Goal: Transaction & Acquisition: Purchase product/service

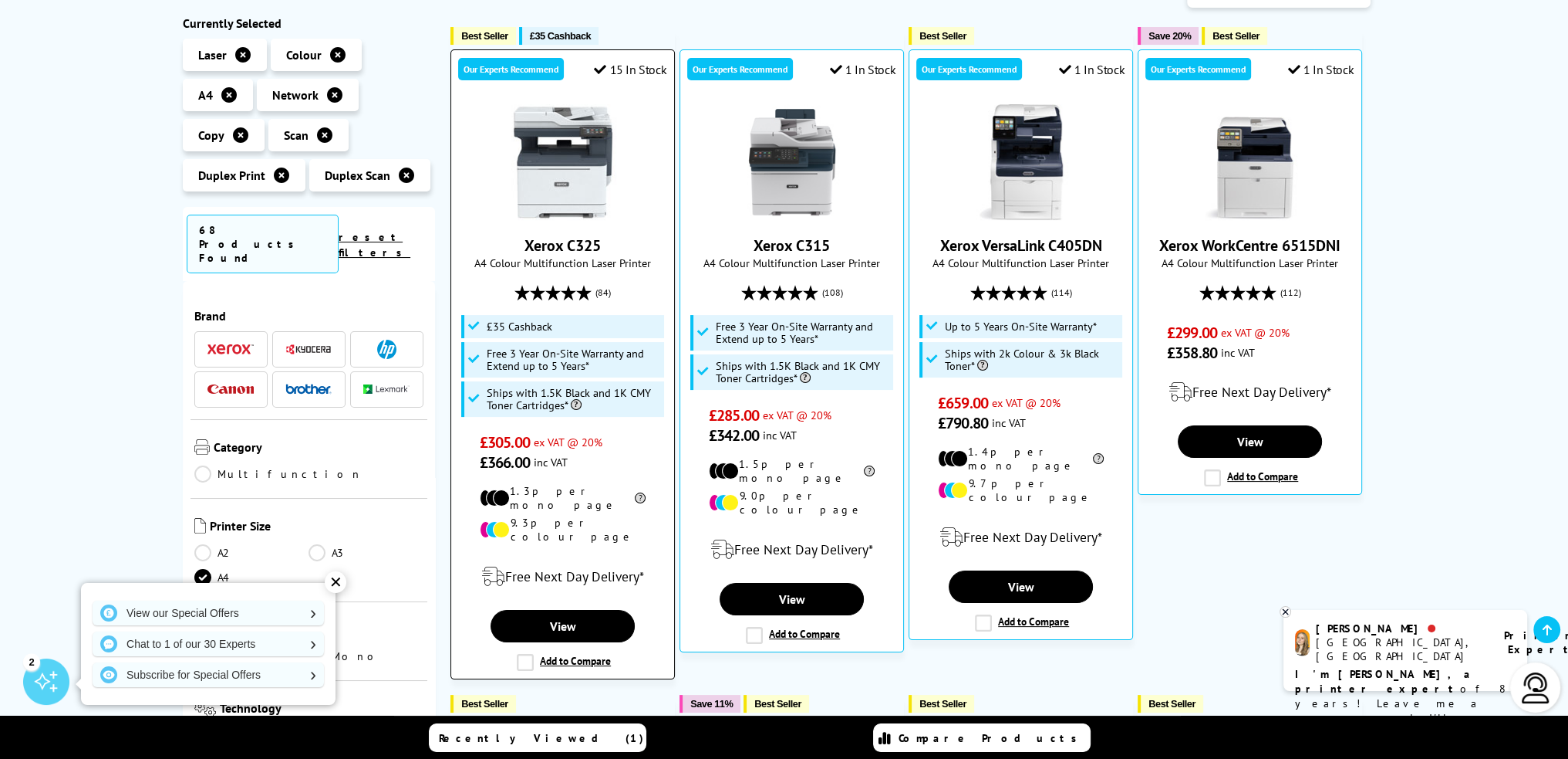
scroll to position [309, 0]
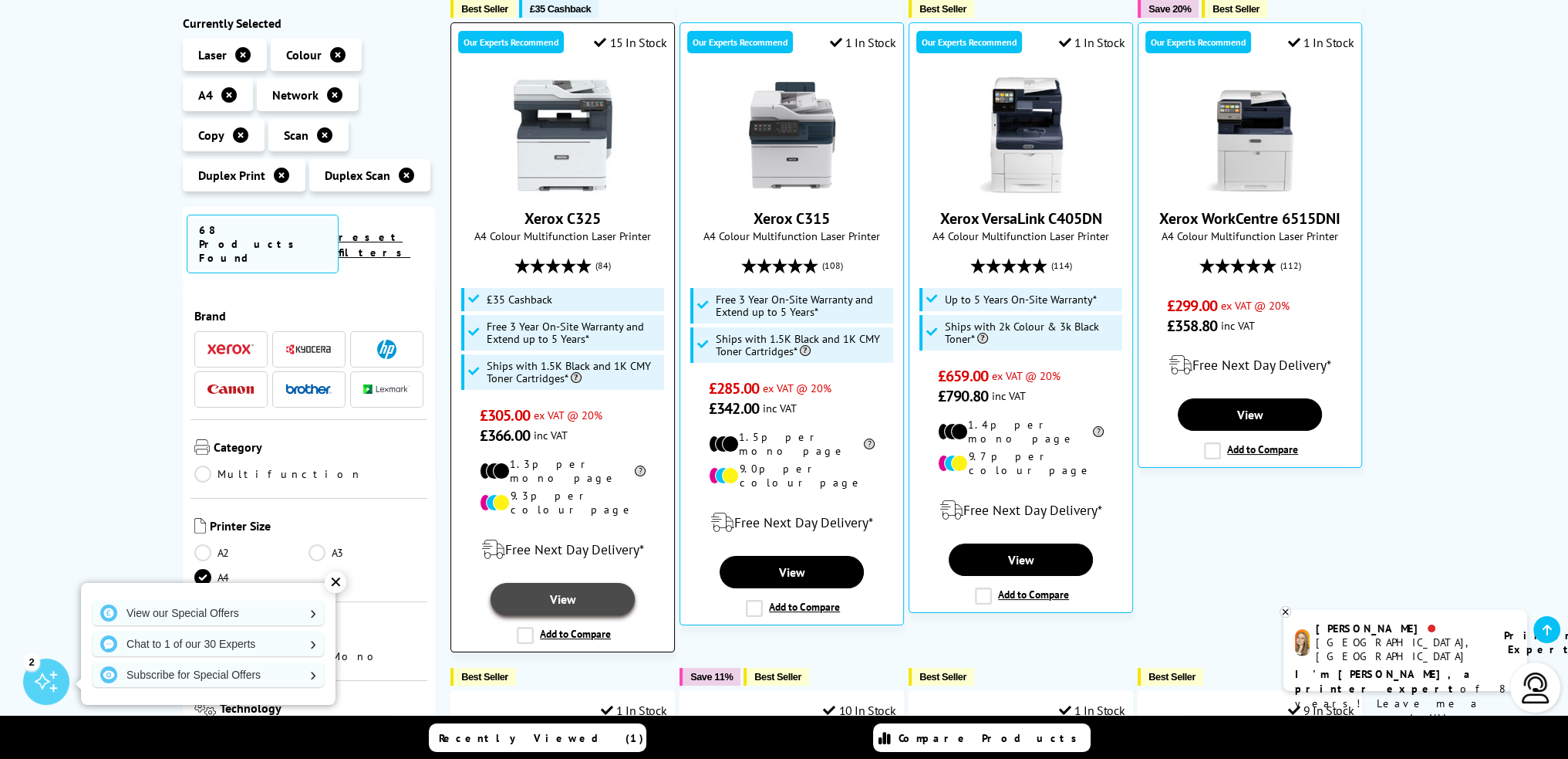
click at [530, 583] on link "View" at bounding box center [562, 599] width 143 height 33
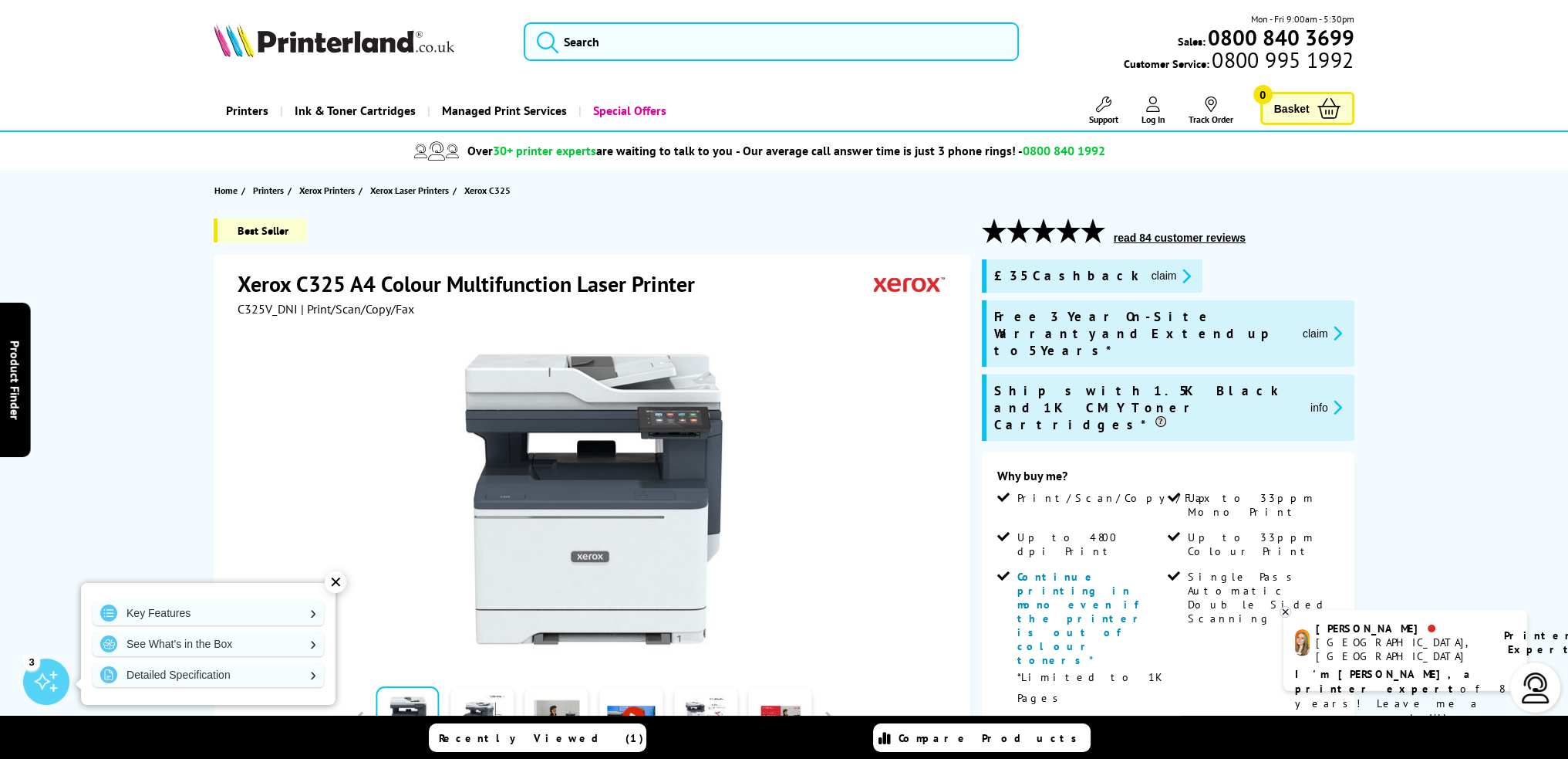
click at [1147, 277] on button "claim" at bounding box center [1171, 276] width 48 height 18
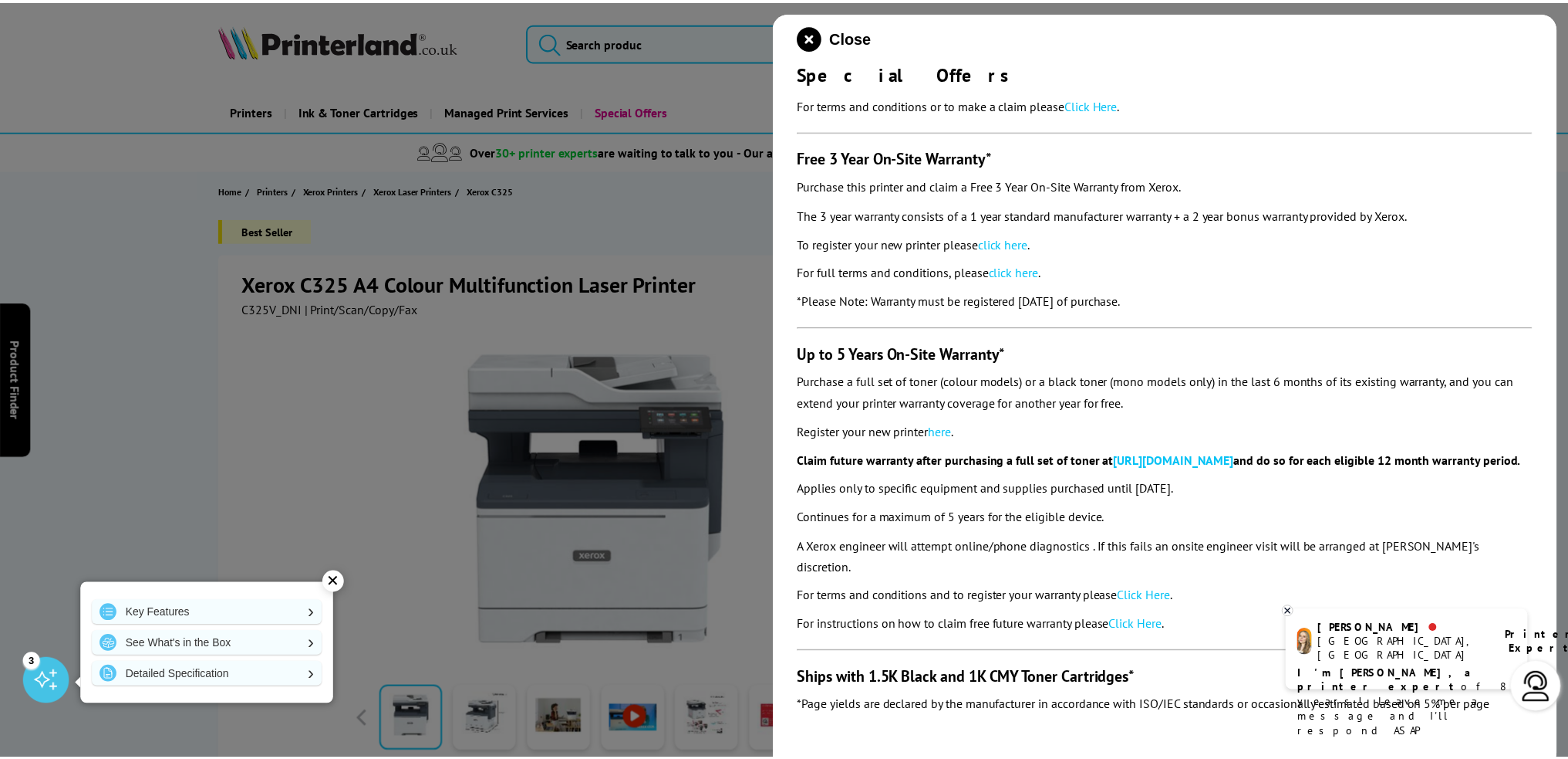
scroll to position [99, 0]
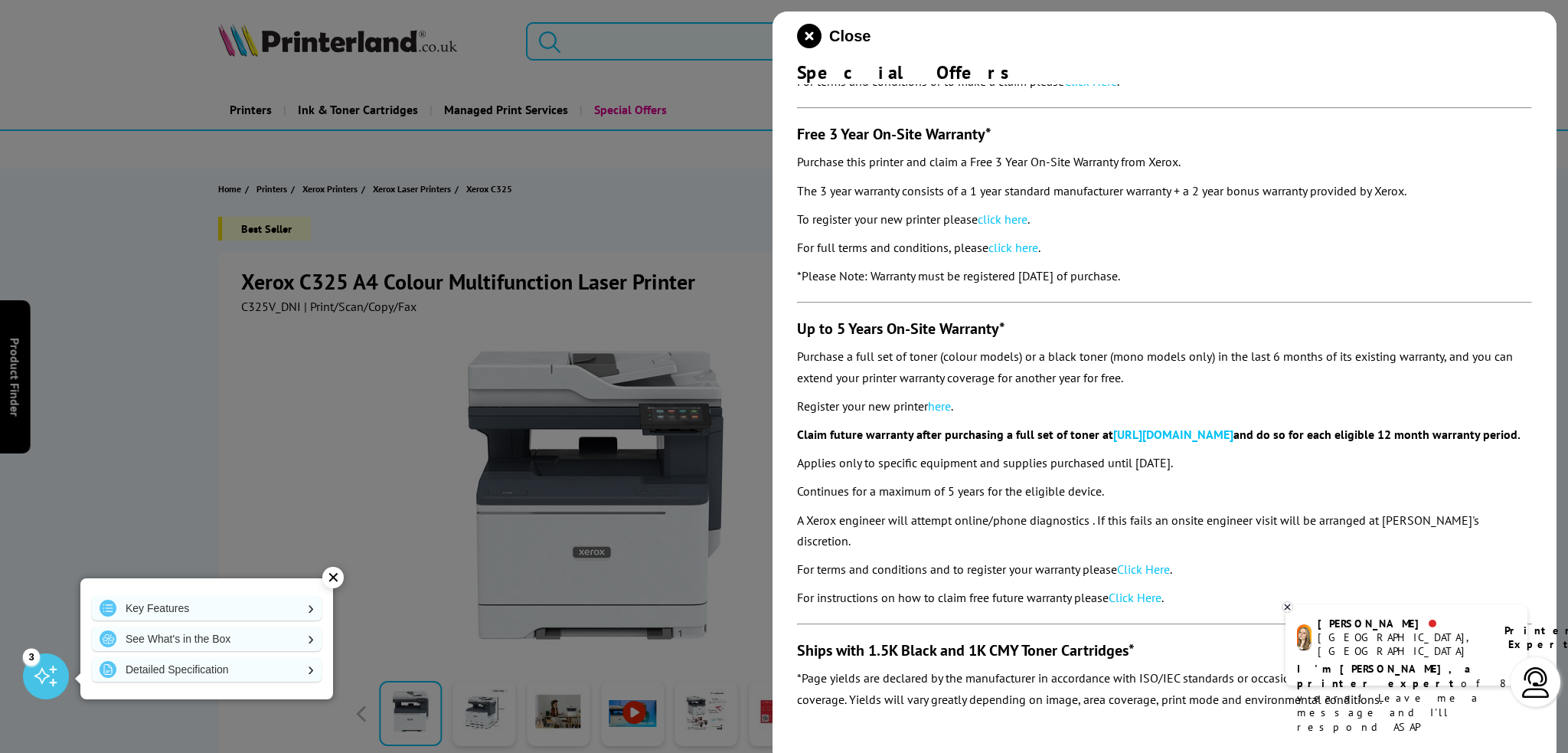
drag, startPoint x: 77, startPoint y: 437, endPoint x: 94, endPoint y: 320, distance: 118.2
click at [82, 404] on div at bounding box center [784, 376] width 1568 height 753
click at [333, 575] on div "✕" at bounding box center [333, 577] width 21 height 21
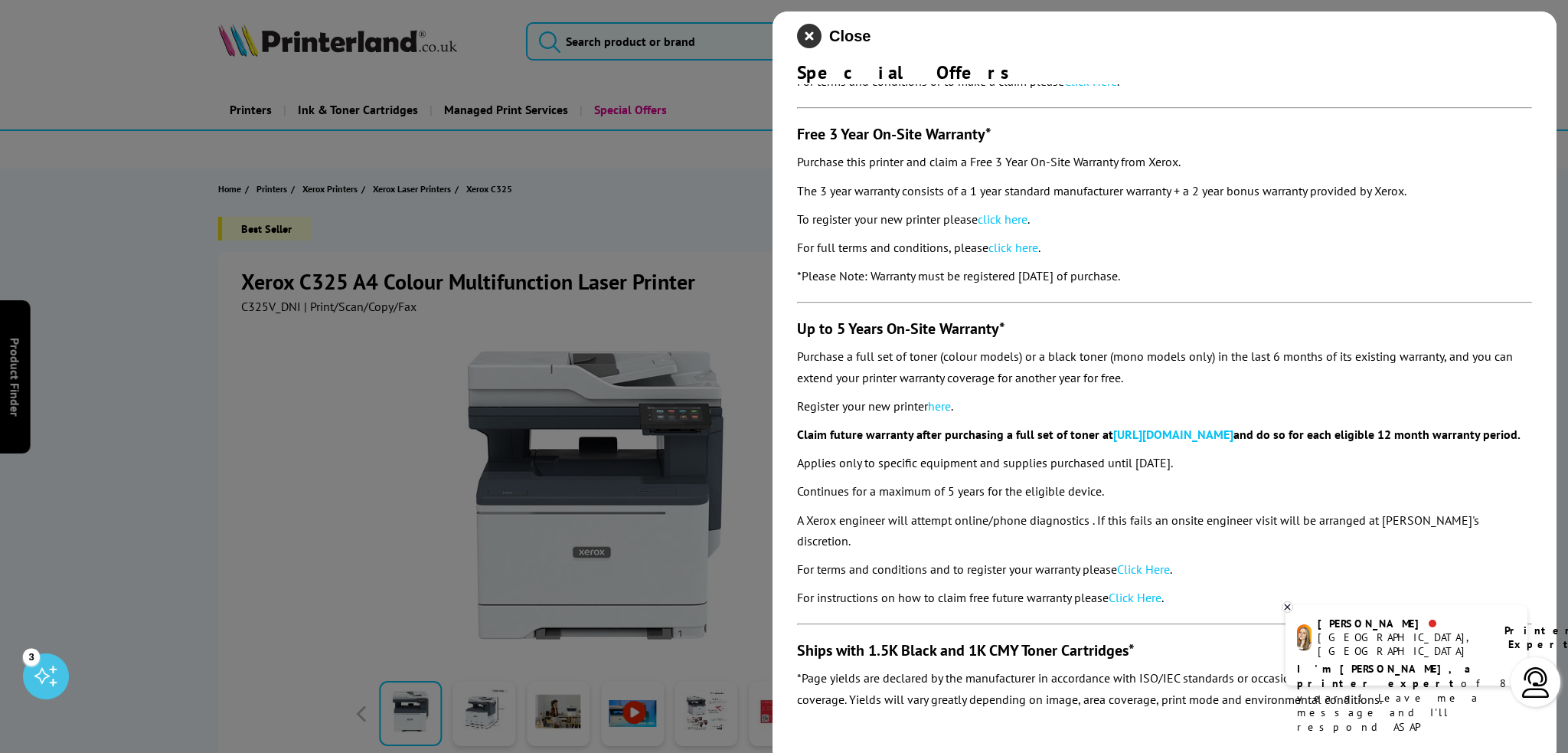
click at [819, 31] on icon "close modal" at bounding box center [809, 36] width 25 height 25
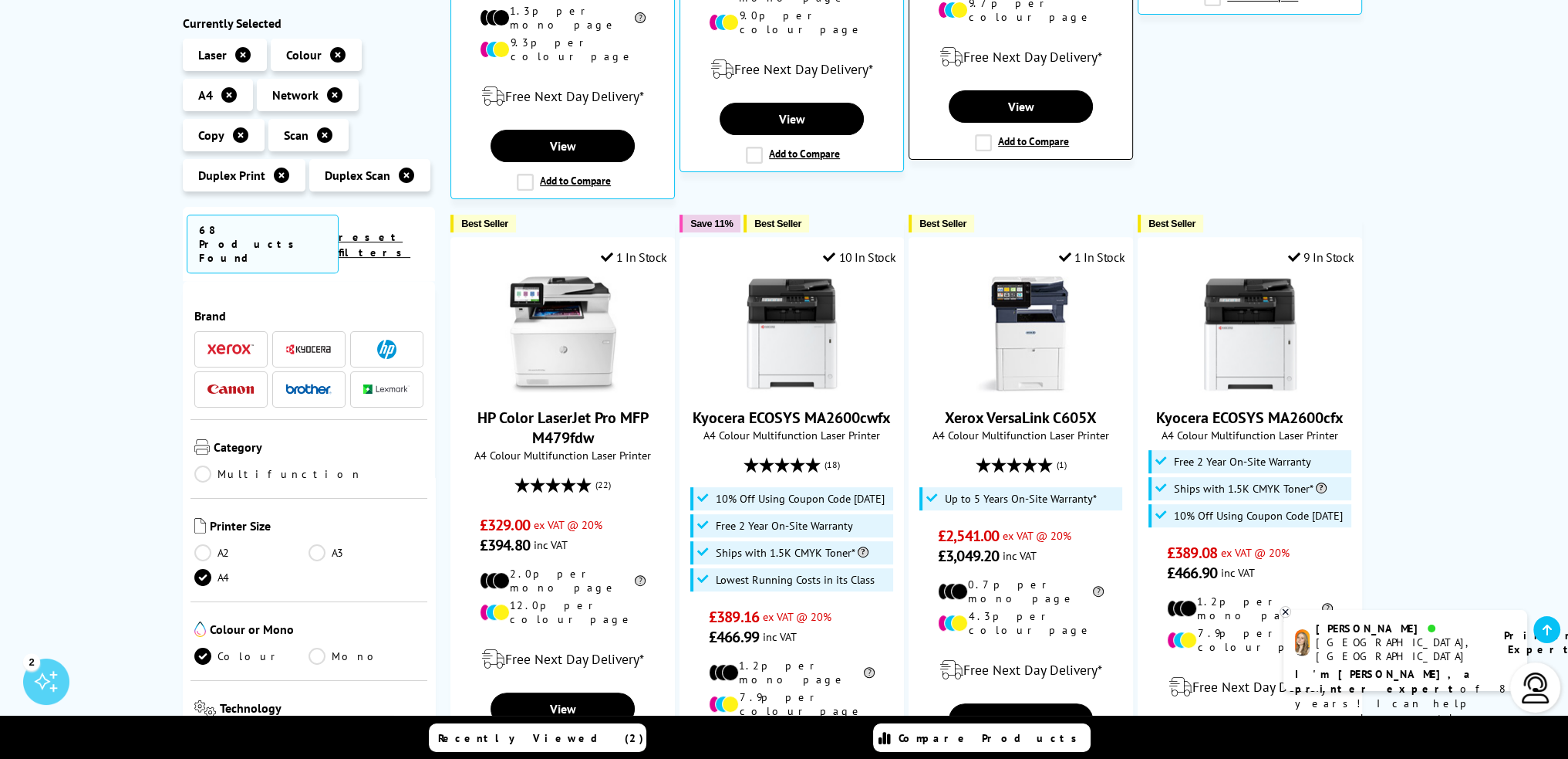
scroll to position [772, 0]
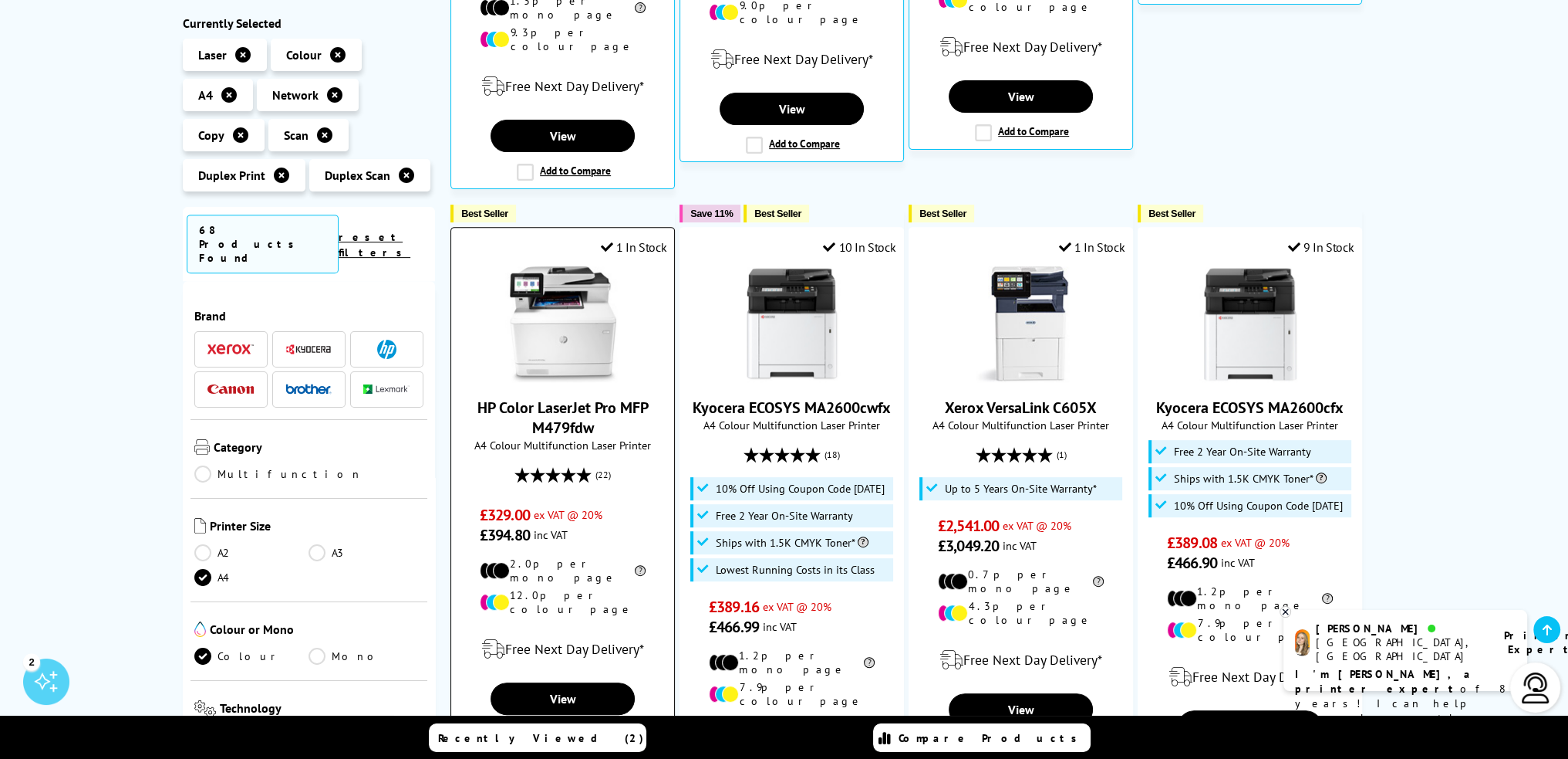
drag, startPoint x: 473, startPoint y: 385, endPoint x: 637, endPoint y: 392, distance: 164.1
click at [646, 399] on span "HP Color LaserJet Pro MFP M479fdw" at bounding box center [562, 418] width 200 height 40
copy link "HP Color LaserJet Pro MFP M479fdw"
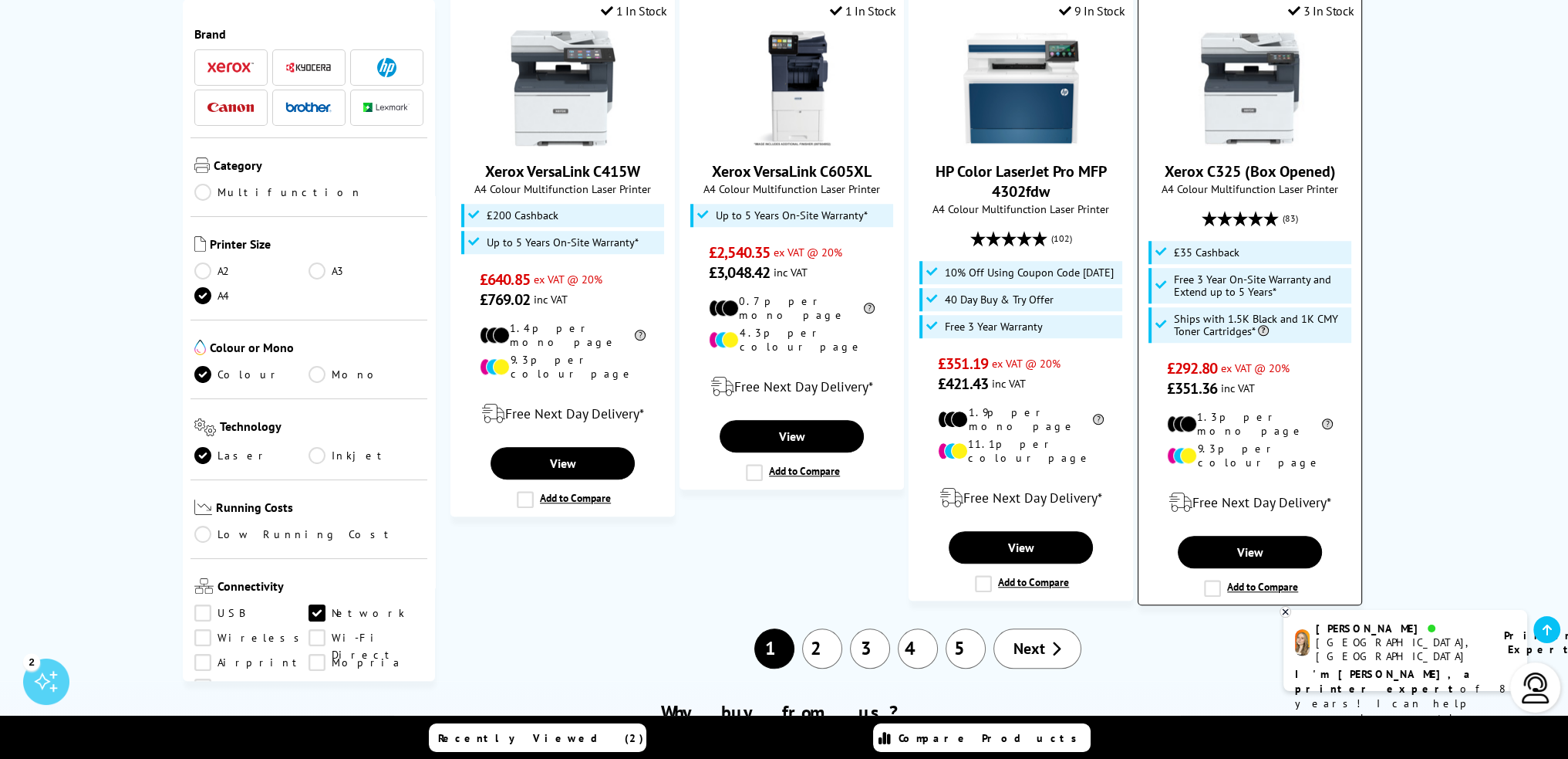
scroll to position [1698, 0]
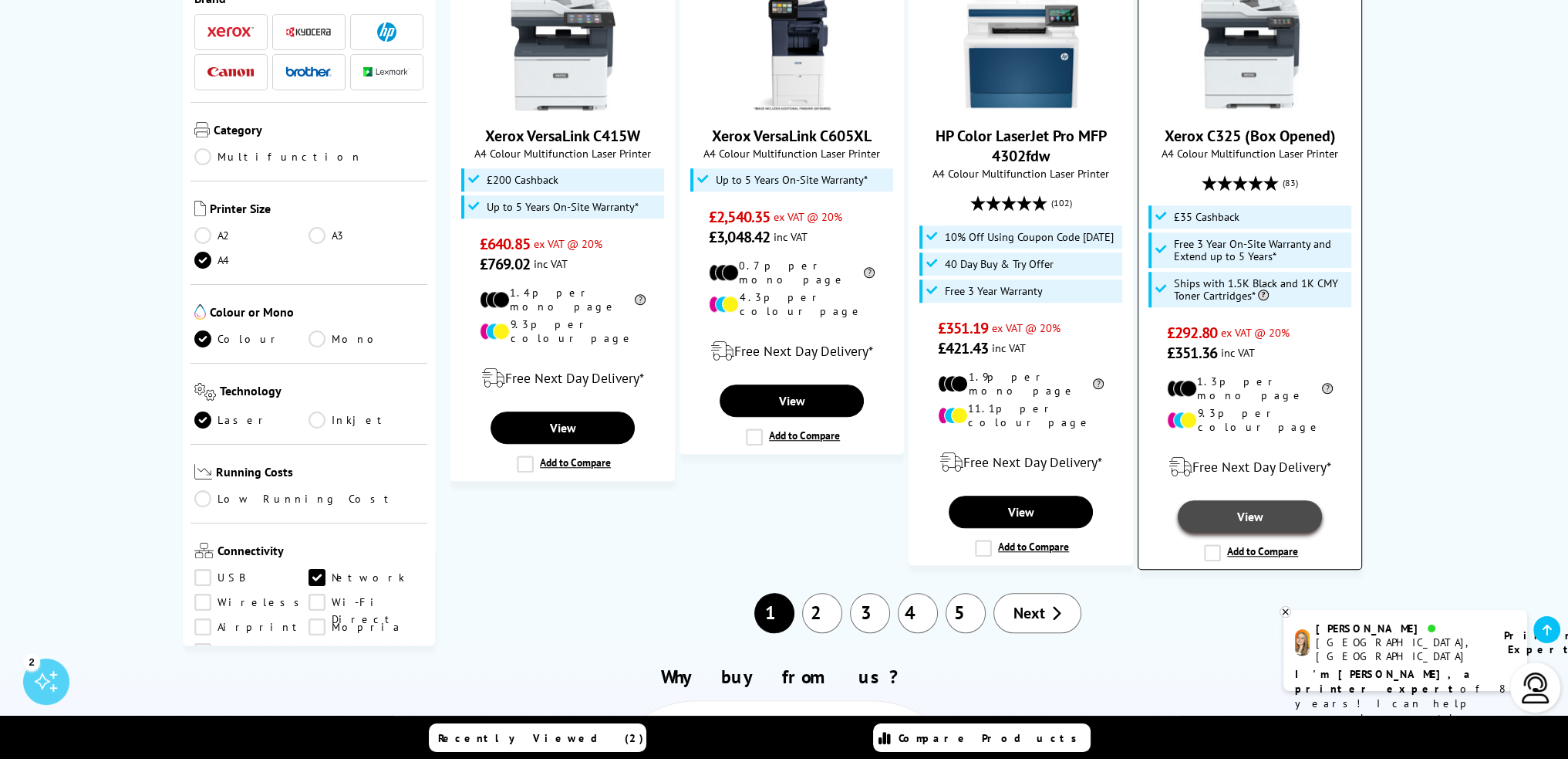
click at [1229, 501] on link "View" at bounding box center [1249, 517] width 143 height 33
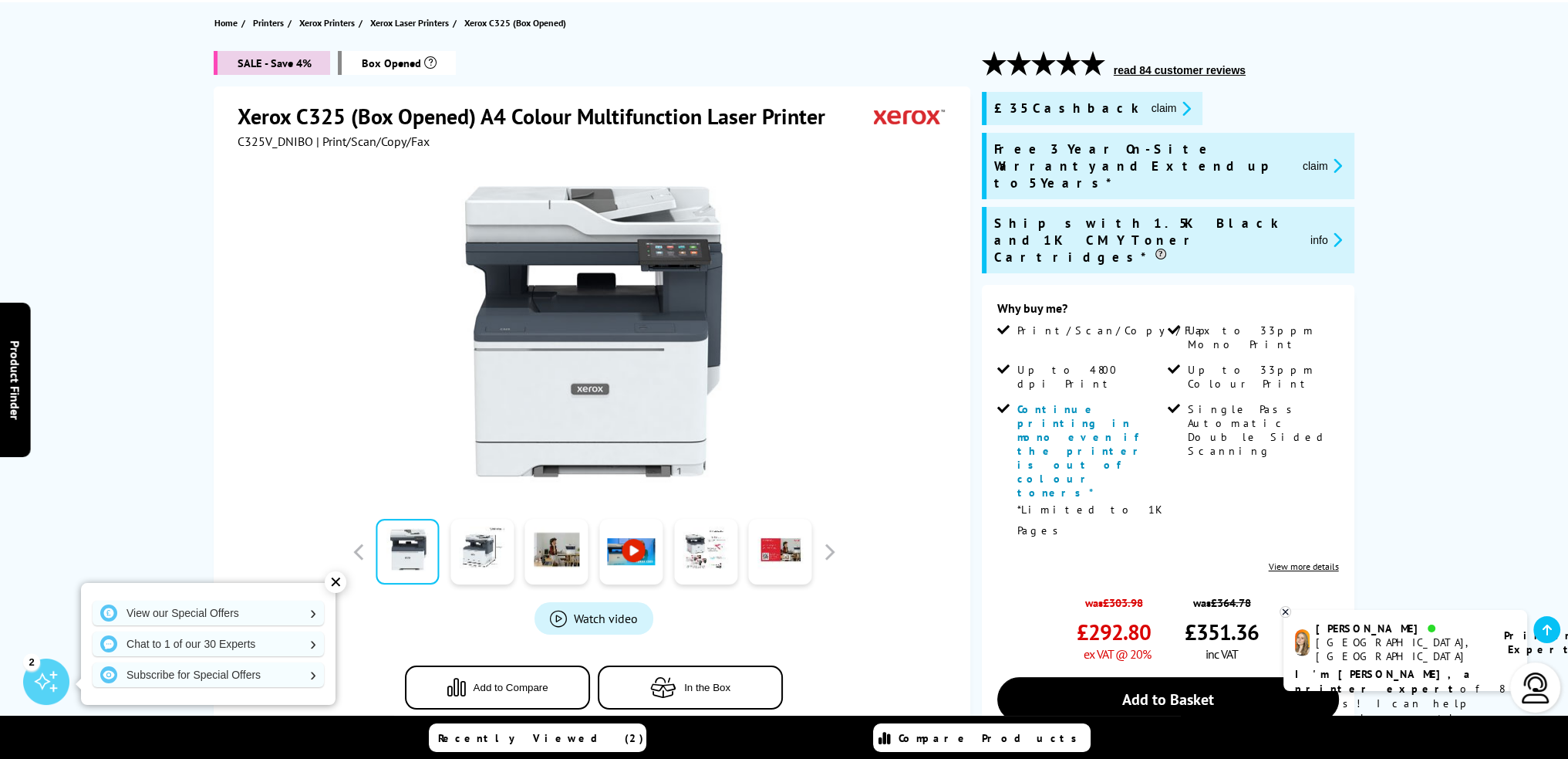
scroll to position [155, 0]
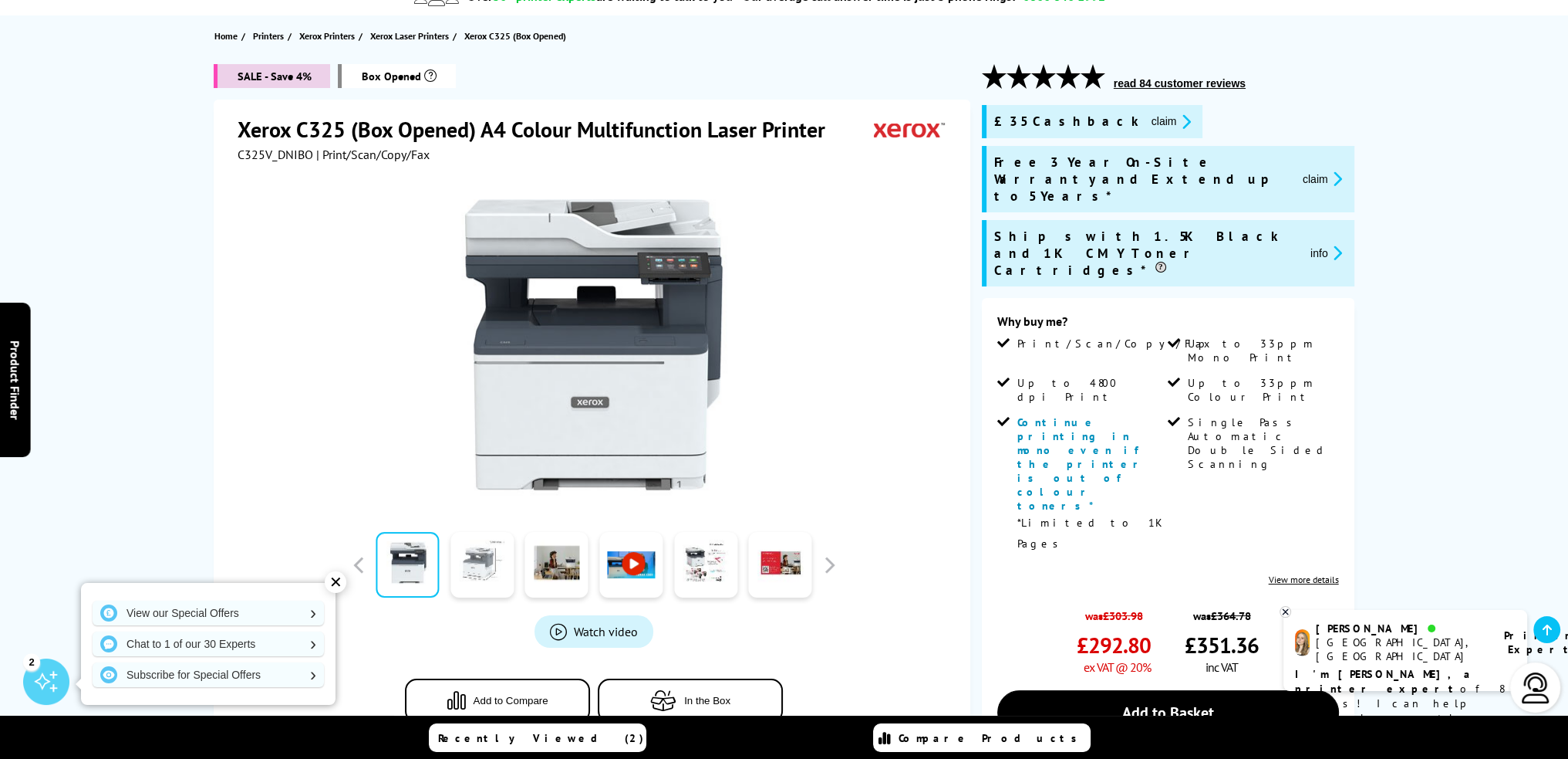
click at [482, 580] on link at bounding box center [481, 564] width 63 height 66
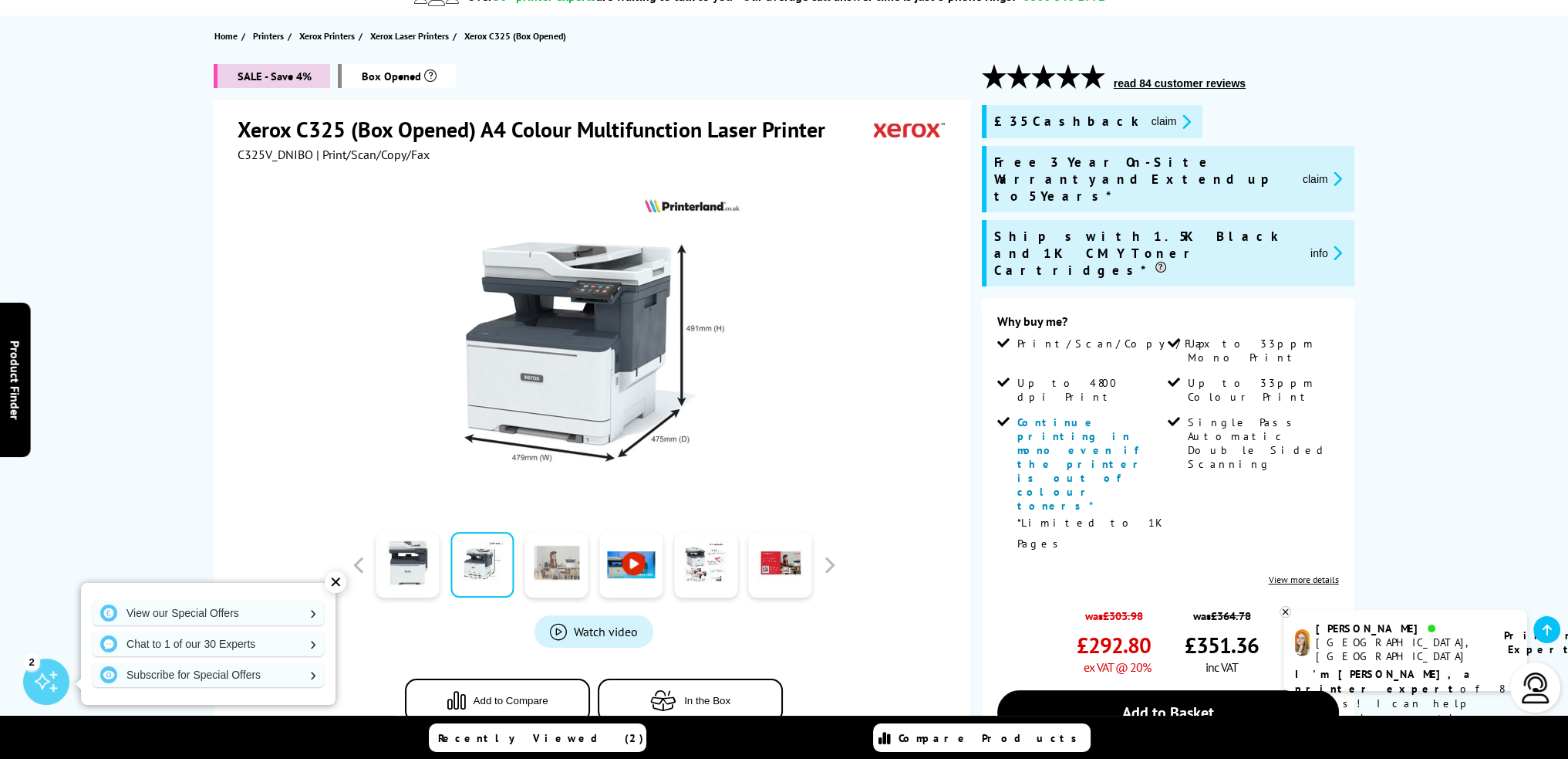
click at [551, 564] on link at bounding box center [556, 564] width 63 height 66
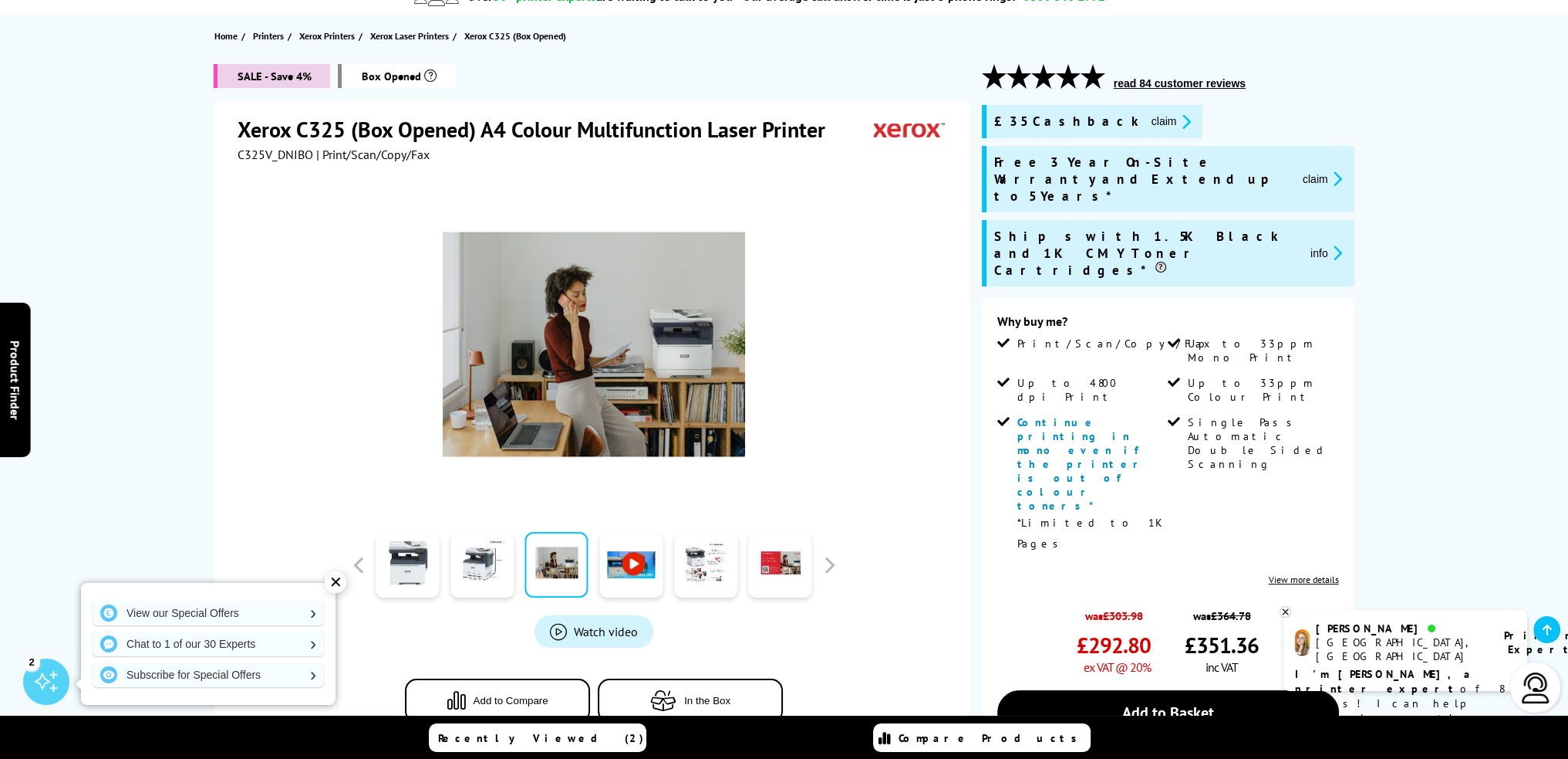
click at [625, 558] on link at bounding box center [631, 564] width 63 height 66
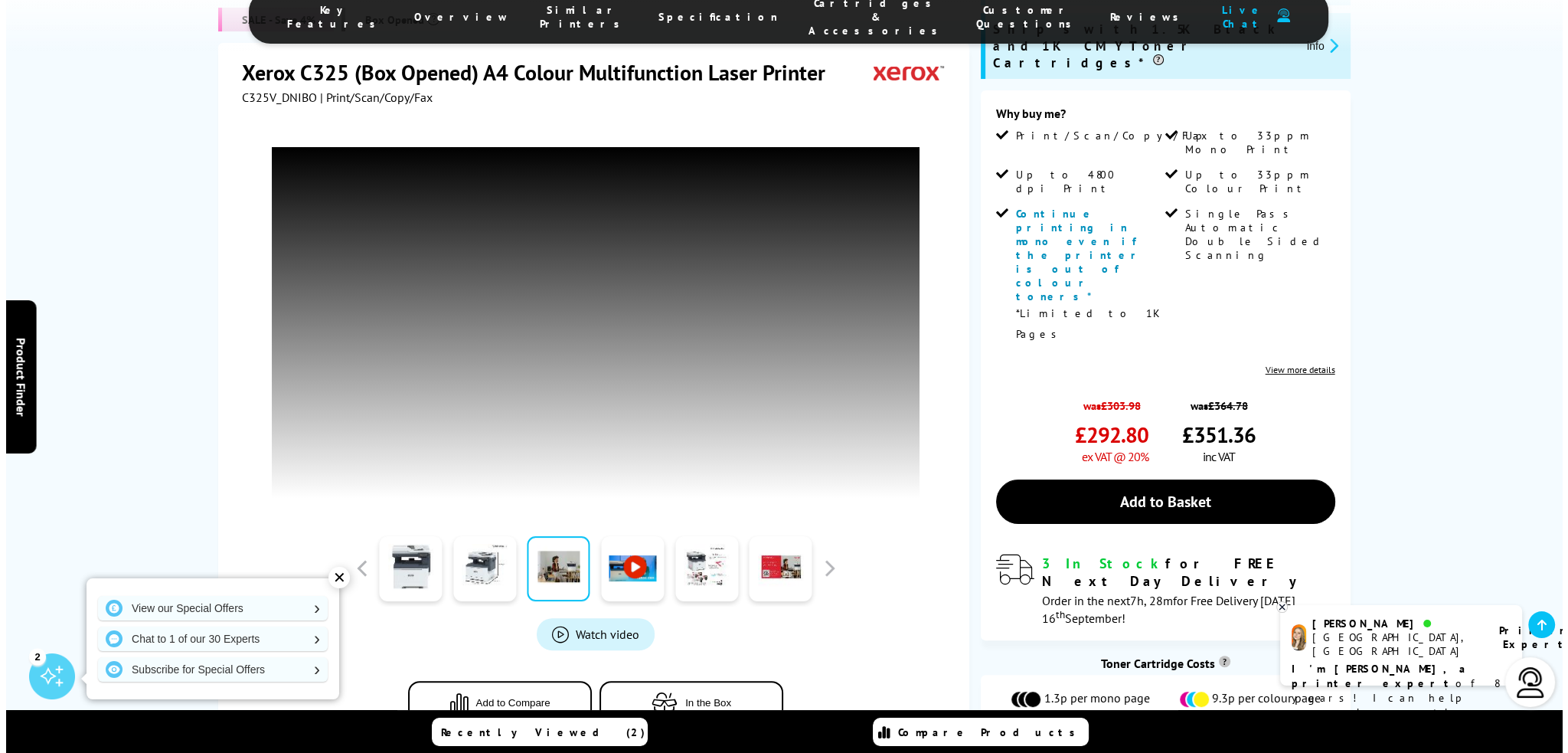
scroll to position [383, 0]
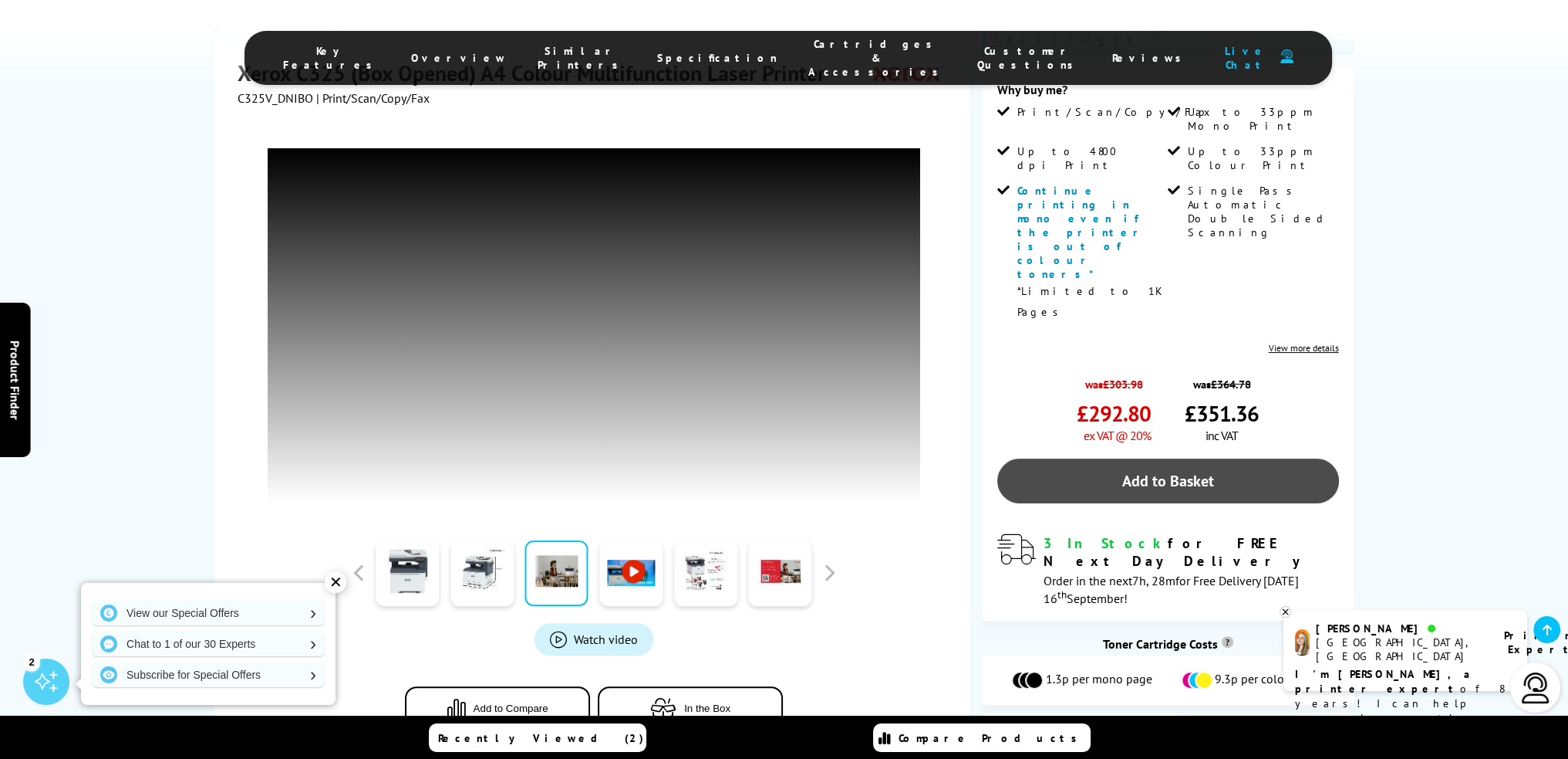
click at [1098, 458] on link "Add to Basket" at bounding box center [1169, 481] width 342 height 45
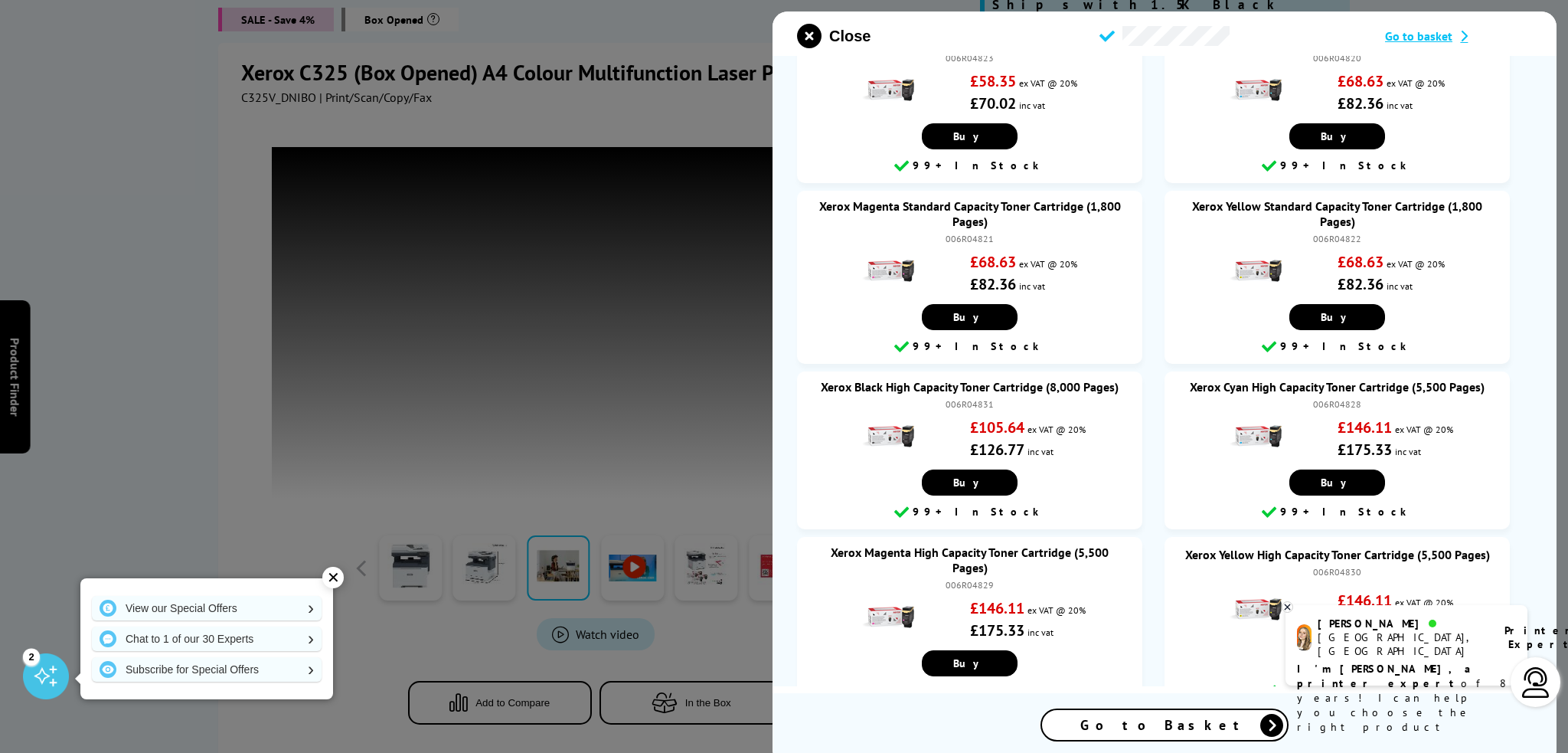
scroll to position [306, 0]
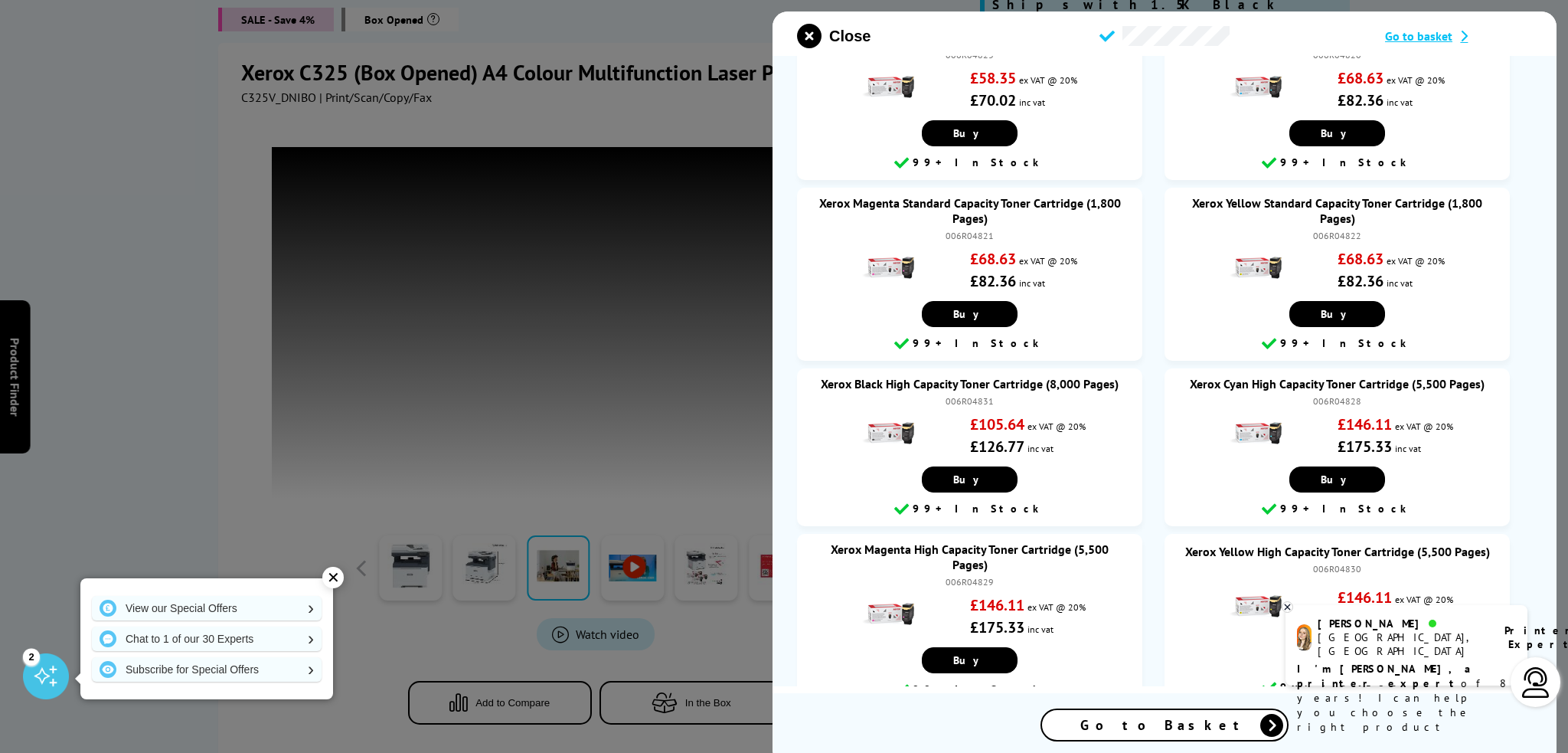
click at [1120, 725] on div "Go to Basket" at bounding box center [1164, 725] width 245 height 30
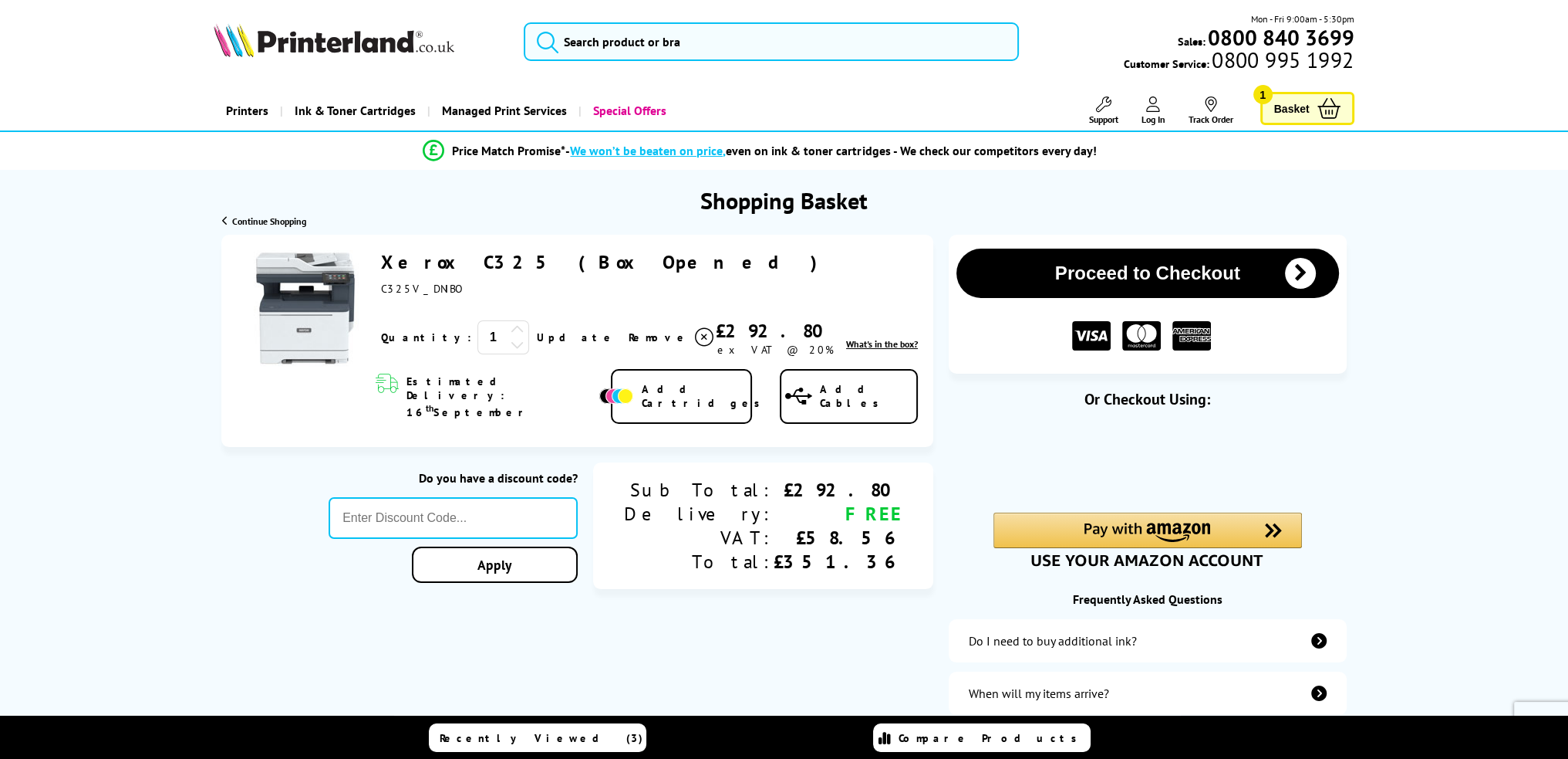
click at [1138, 273] on button "Proceed to Checkout" at bounding box center [1147, 273] width 383 height 49
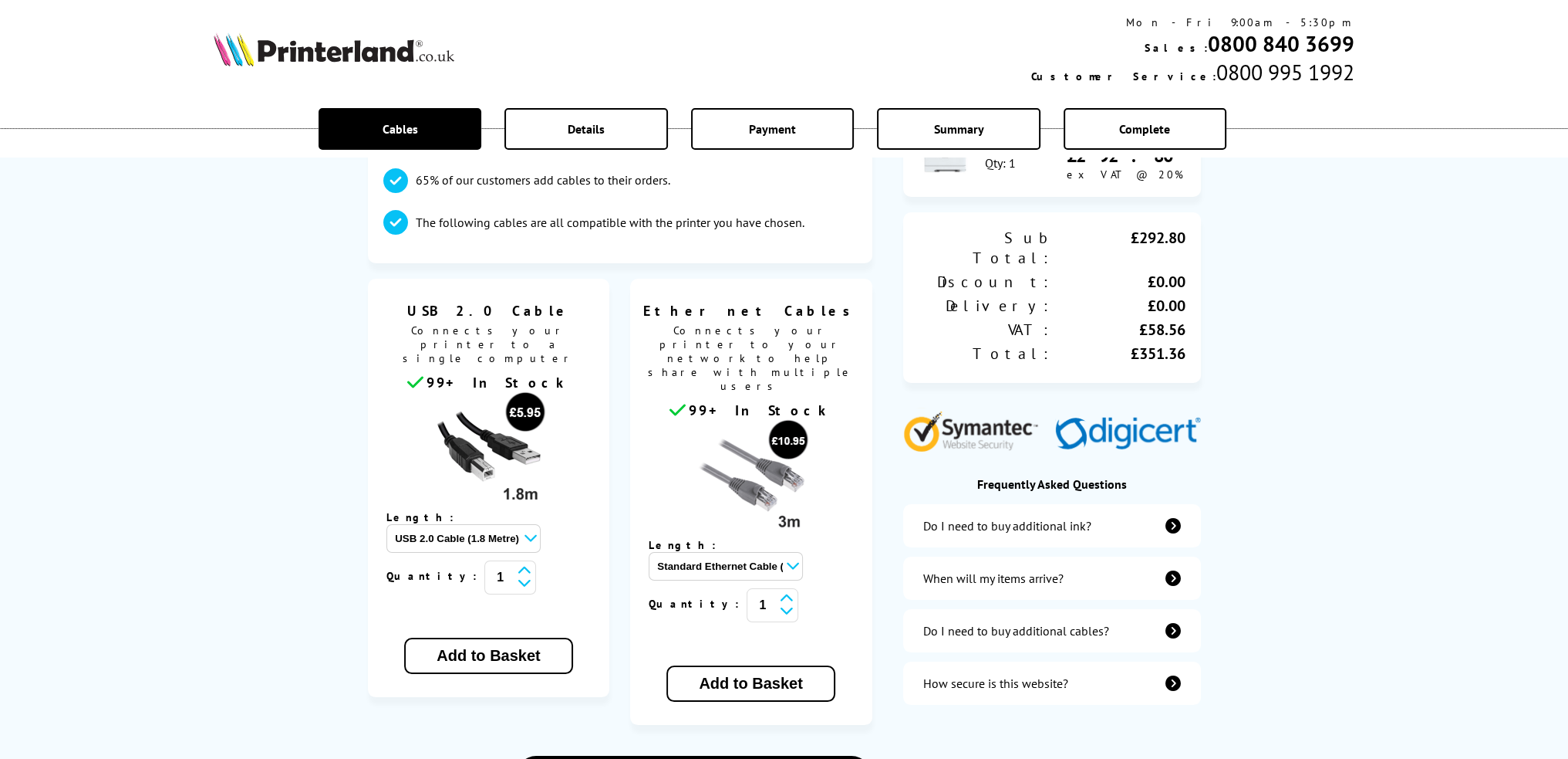
scroll to position [386, 0]
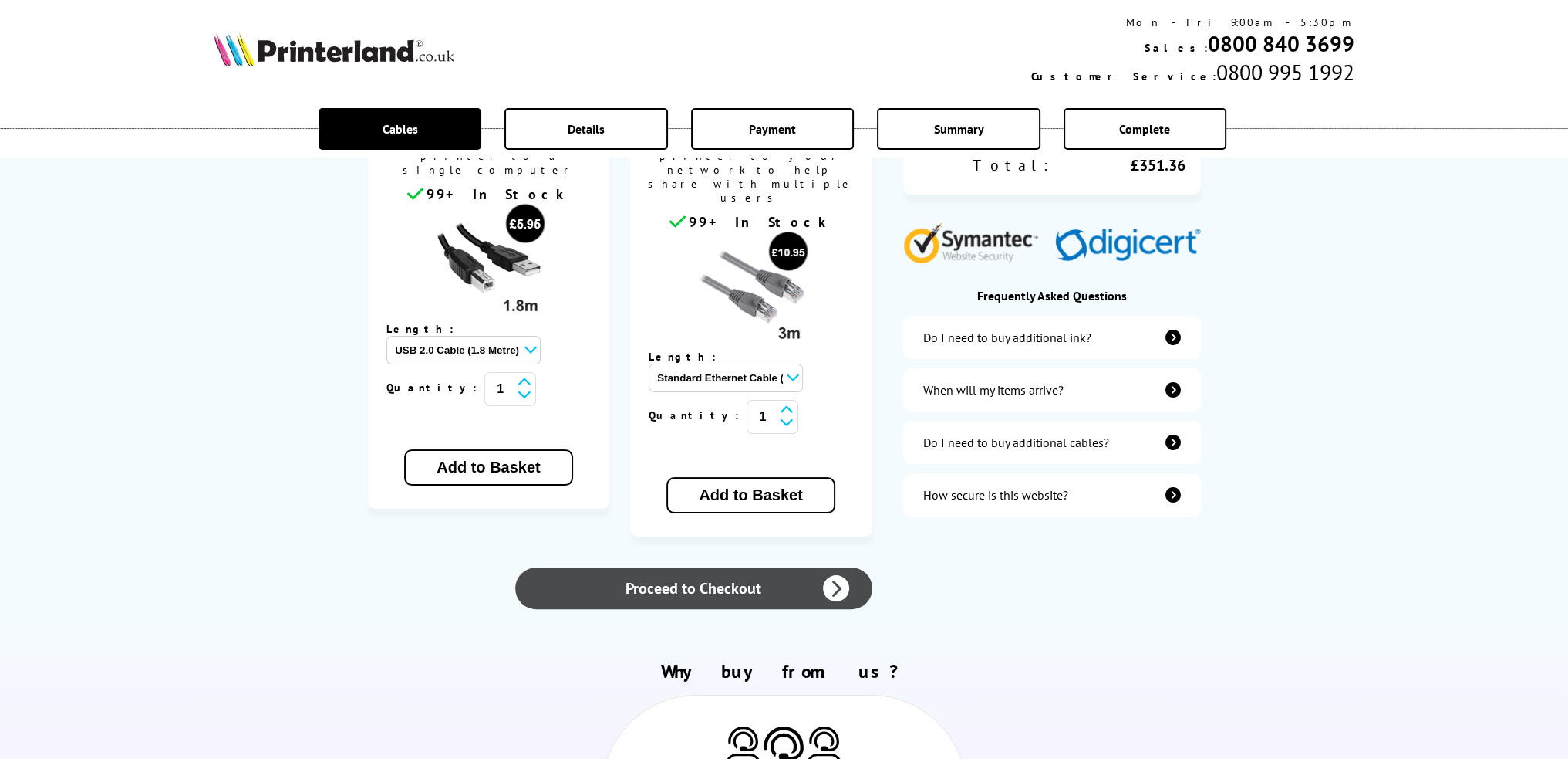
click at [674, 567] on link "Proceed to Checkout" at bounding box center [693, 588] width 357 height 41
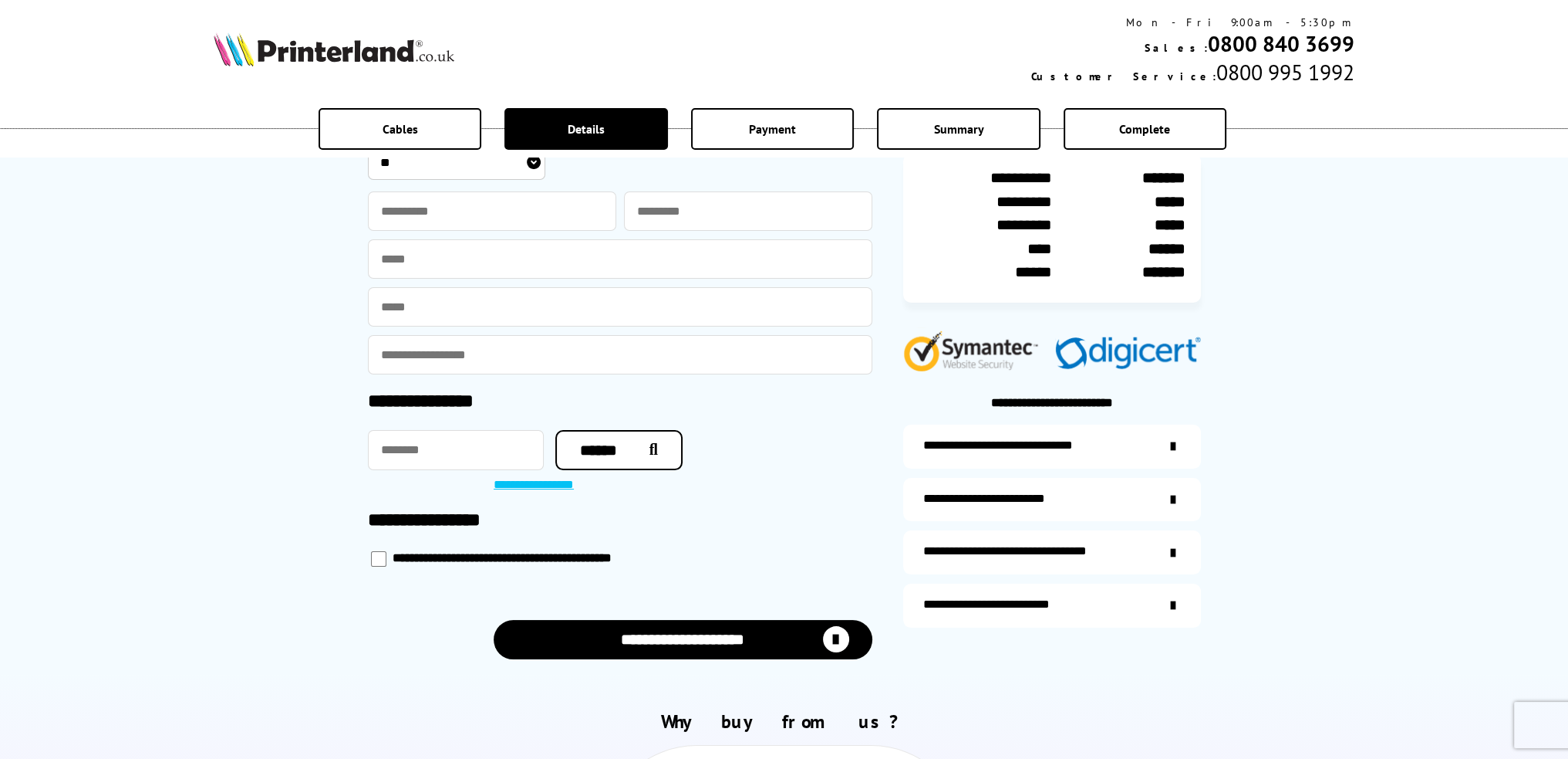
scroll to position [155, 0]
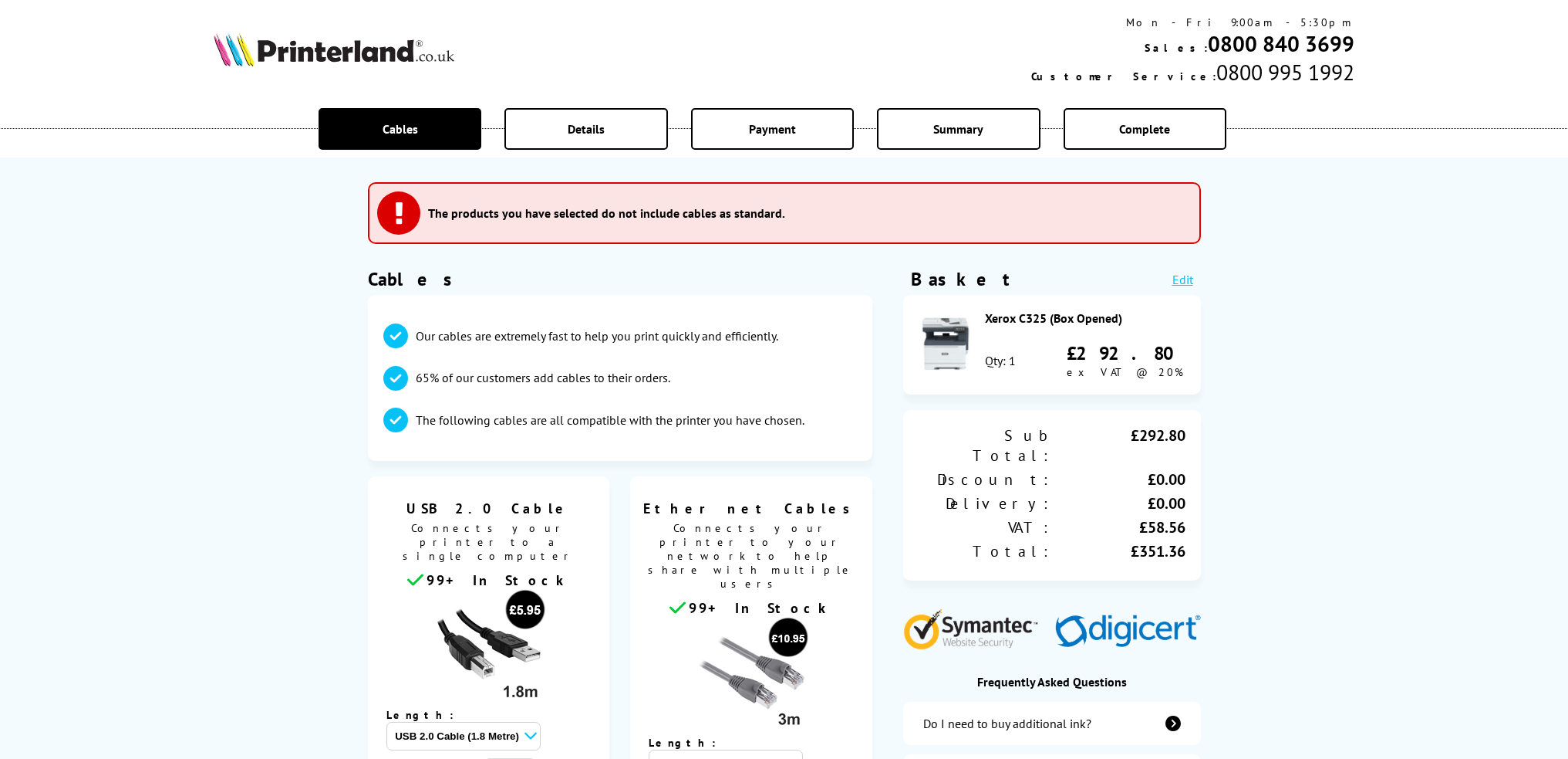
scroll to position [399, 0]
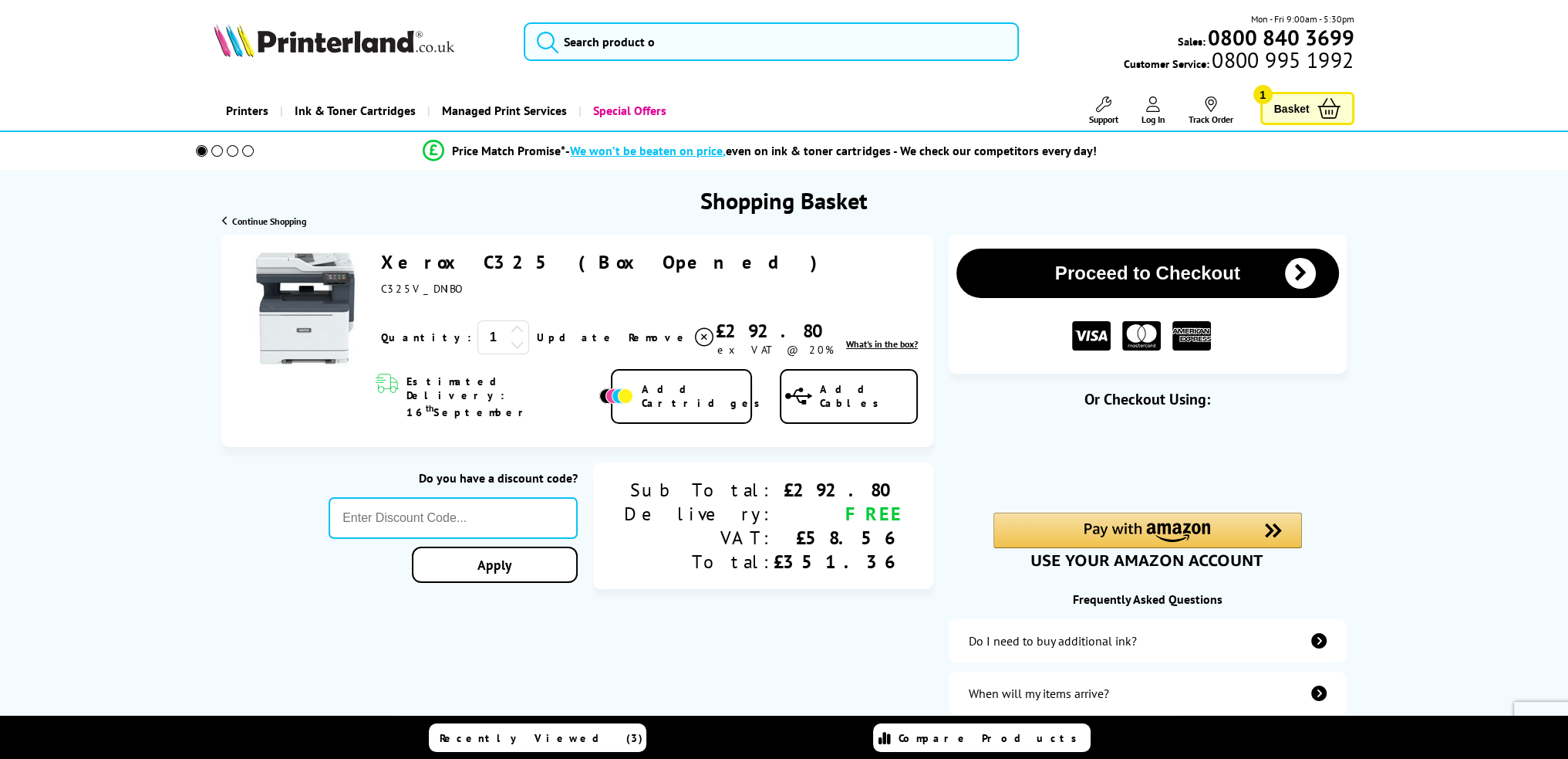
drag, startPoint x: 0, startPoint y: 0, endPoint x: 29, endPoint y: 220, distance: 221.9
click at [29, 220] on div "Shopping Basket Continue Shopping Proceed to Checkout Shopping Basket 1 th" at bounding box center [784, 499] width 1568 height 660
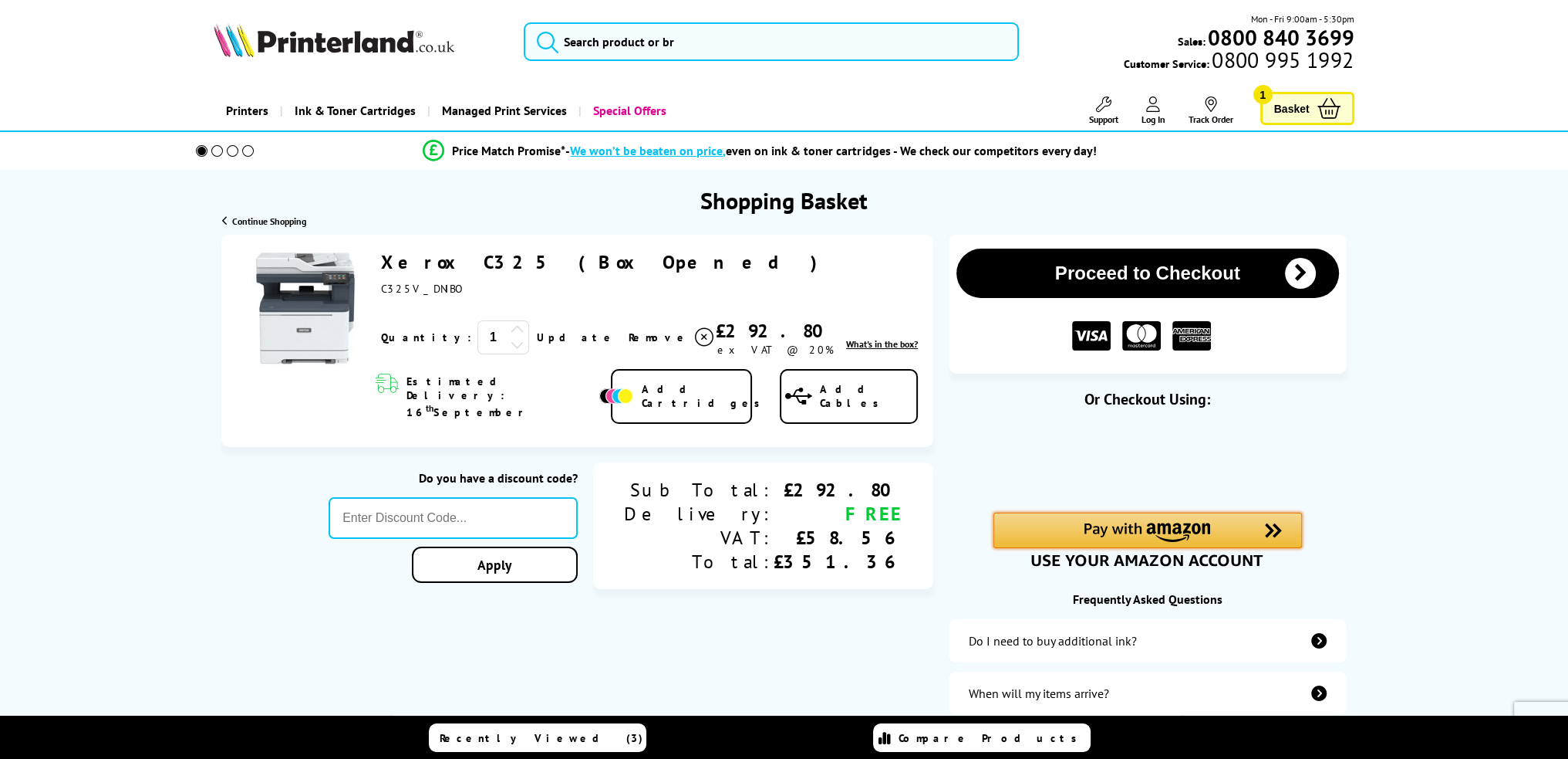
click at [1111, 539] on img "Amazon Pay - Use your Amazon account" at bounding box center [1147, 532] width 126 height 19
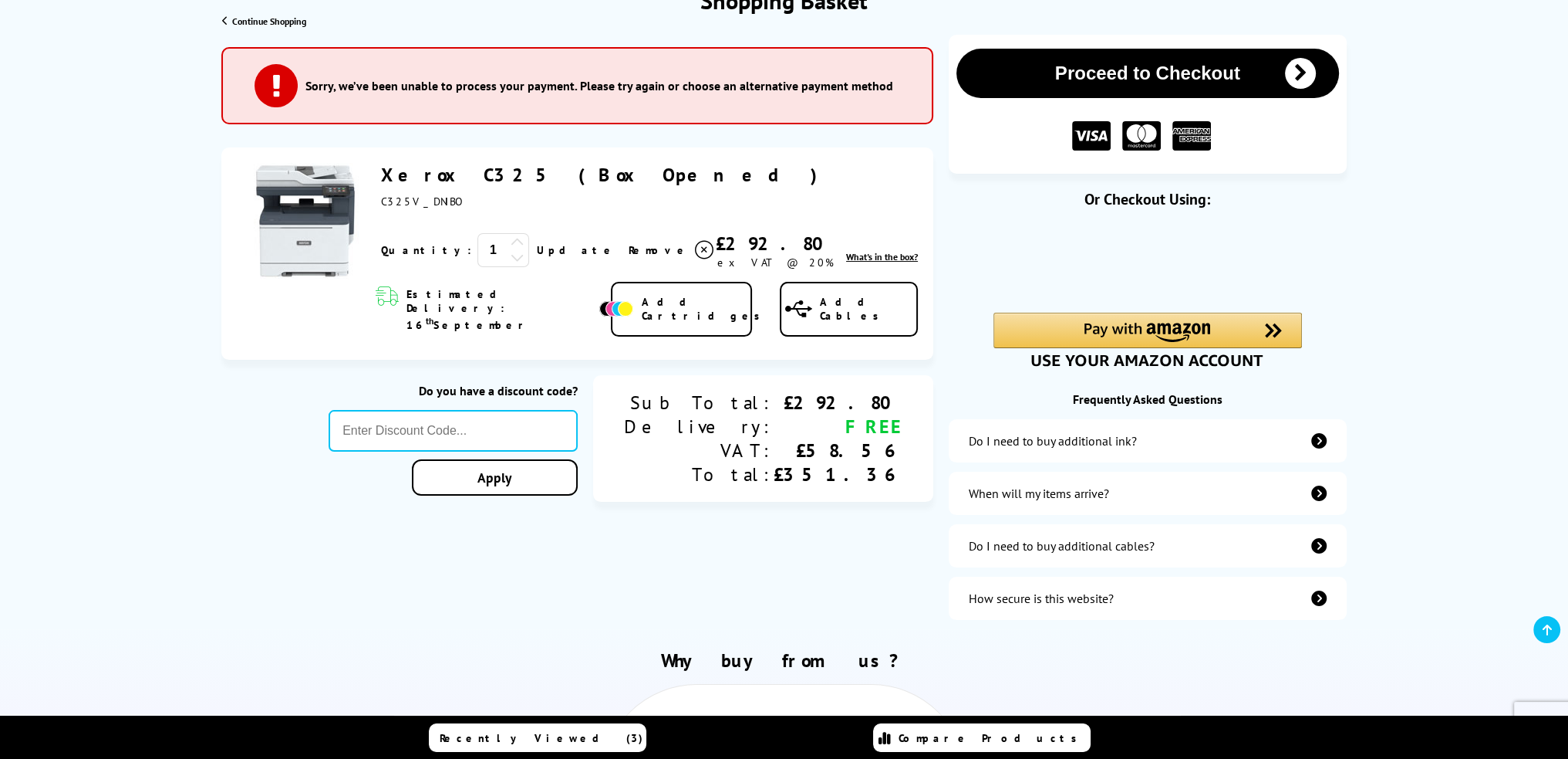
scroll to position [232, 0]
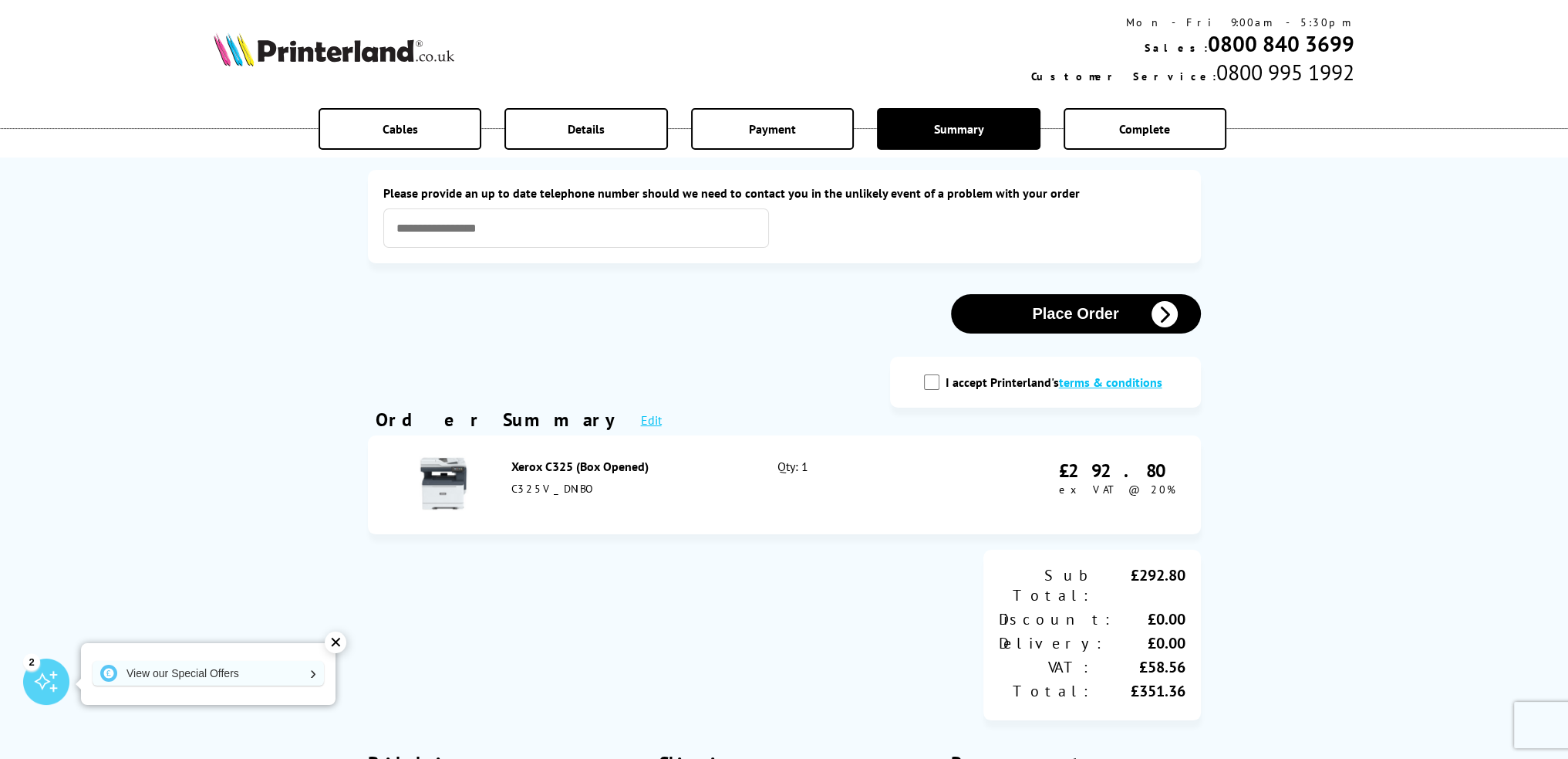
click at [1021, 322] on button "Place Order" at bounding box center [1076, 314] width 250 height 40
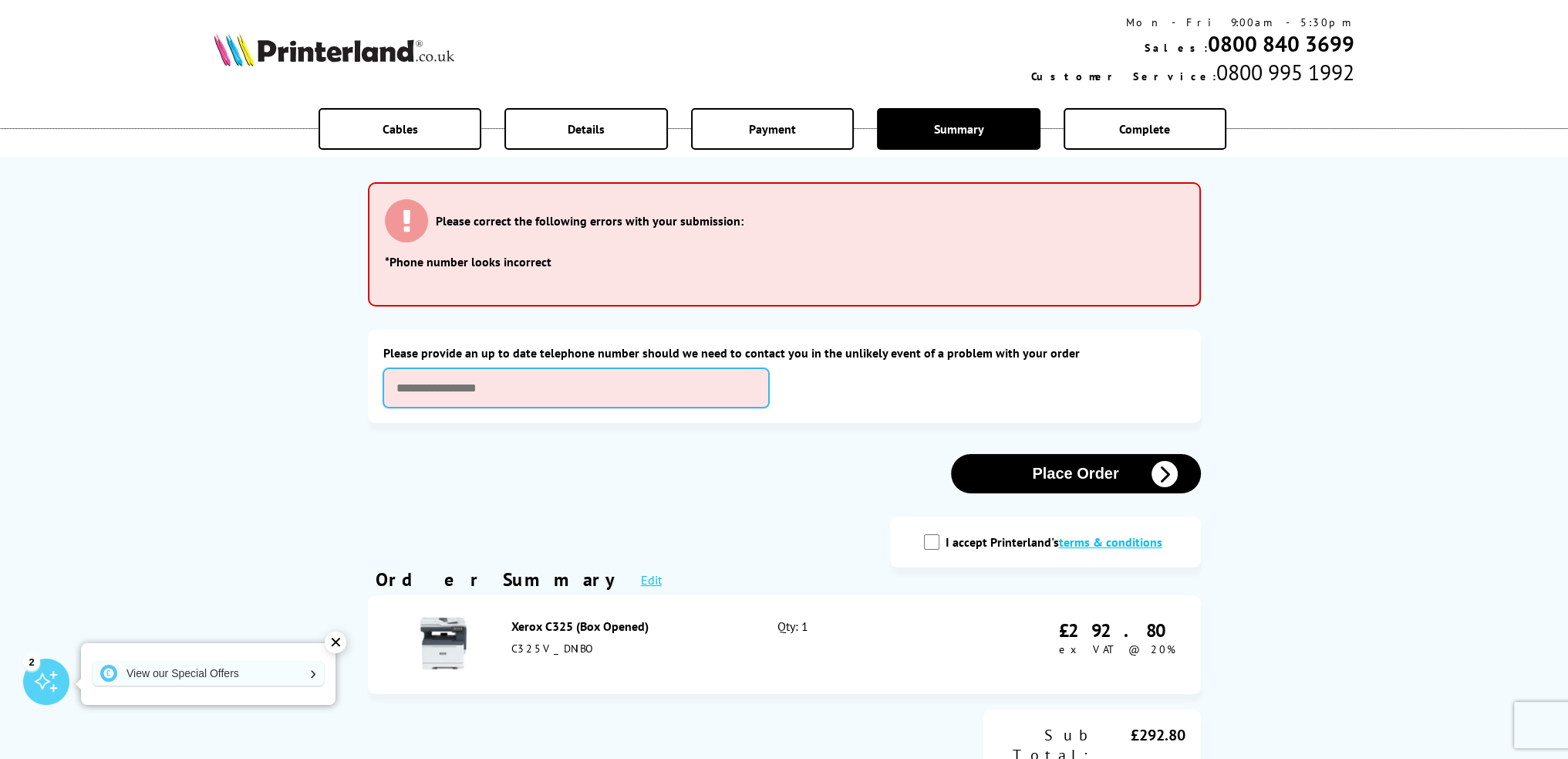
click at [470, 392] on input "text" at bounding box center [576, 388] width 385 height 40
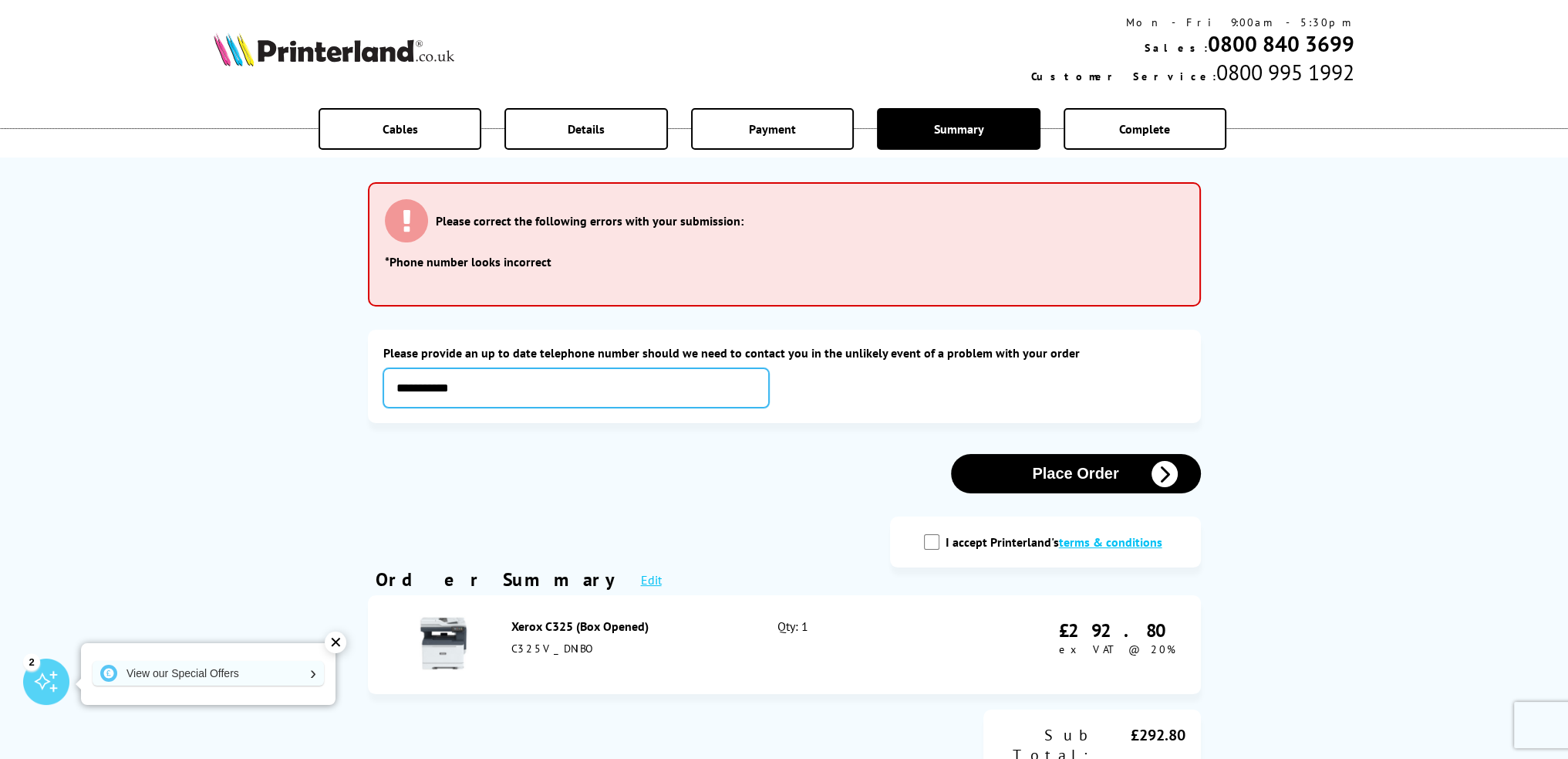
type input "**********"
click at [993, 475] on button "Place Order" at bounding box center [1076, 474] width 250 height 40
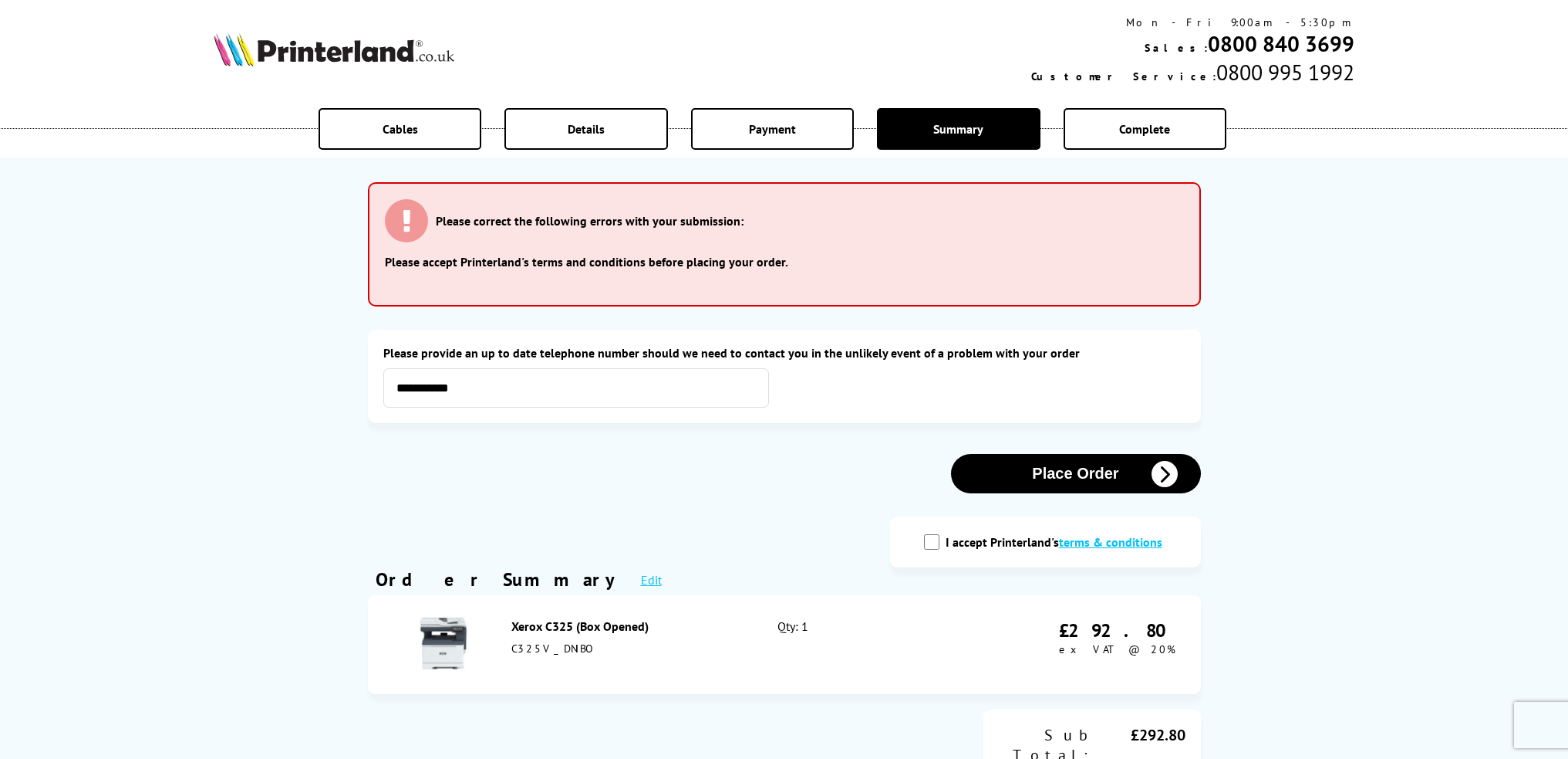
click at [935, 545] on input "I accept Printerland's terms & conditions" at bounding box center [932, 542] width 16 height 16
checkbox input "true"
click at [1064, 469] on button "Place Order" at bounding box center [1076, 474] width 250 height 40
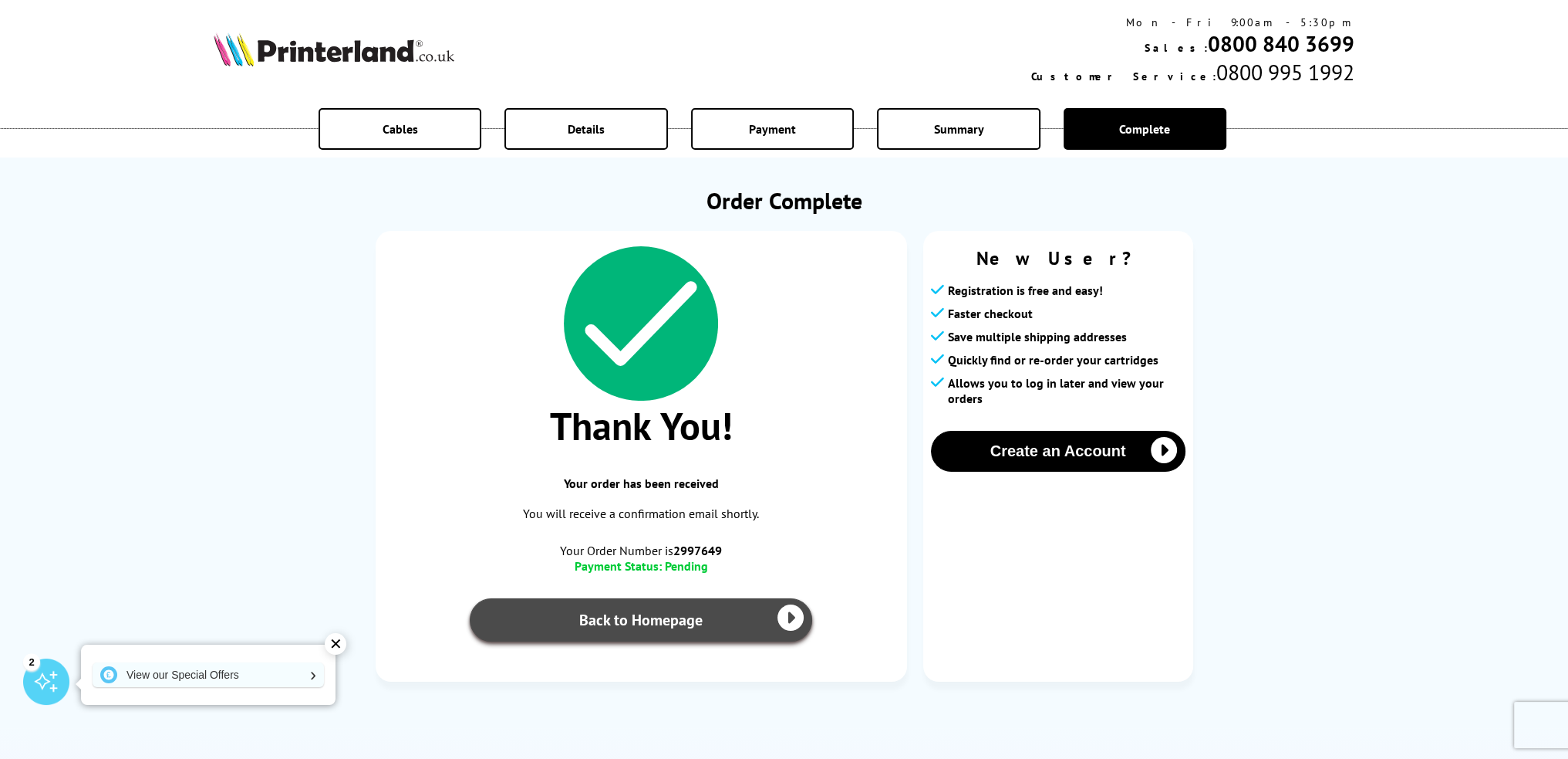
click at [645, 616] on link "Back to Homepage" at bounding box center [641, 620] width 343 height 43
